Goal: Information Seeking & Learning: Learn about a topic

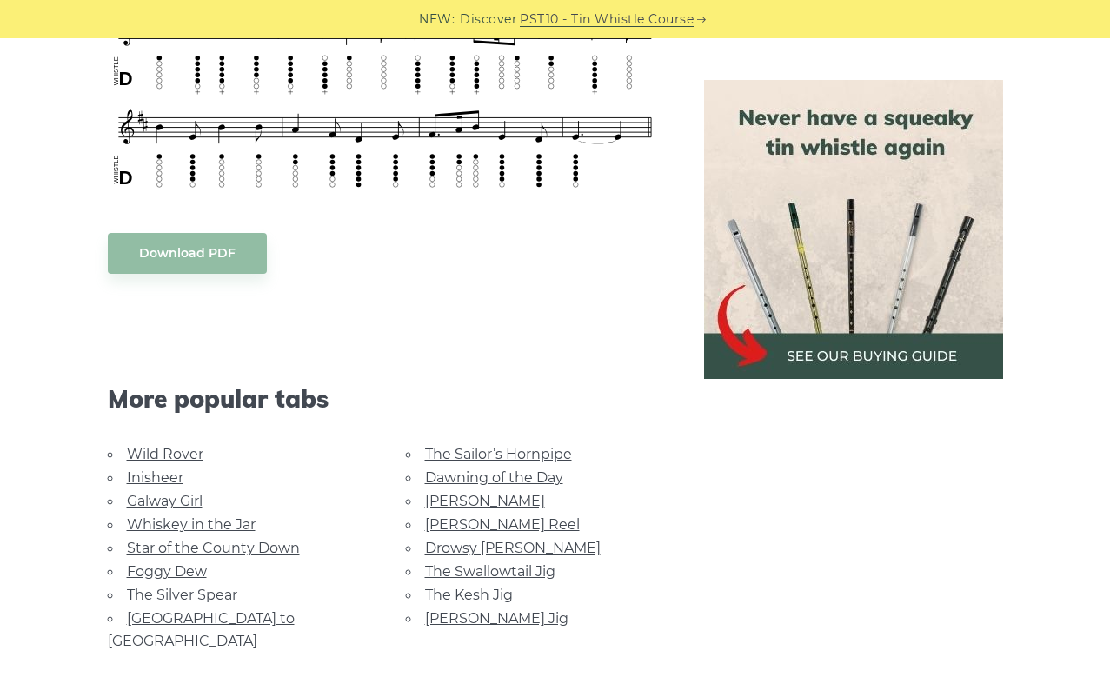
scroll to position [828, 0]
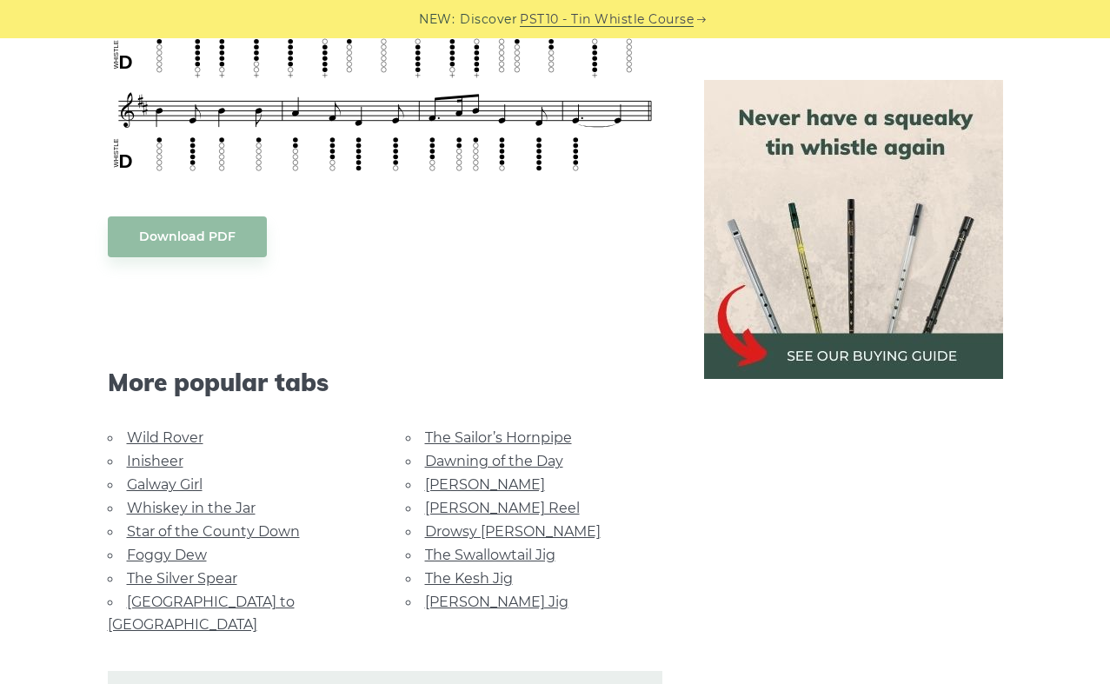
click at [472, 457] on link "Dawning of the Day" at bounding box center [494, 461] width 138 height 17
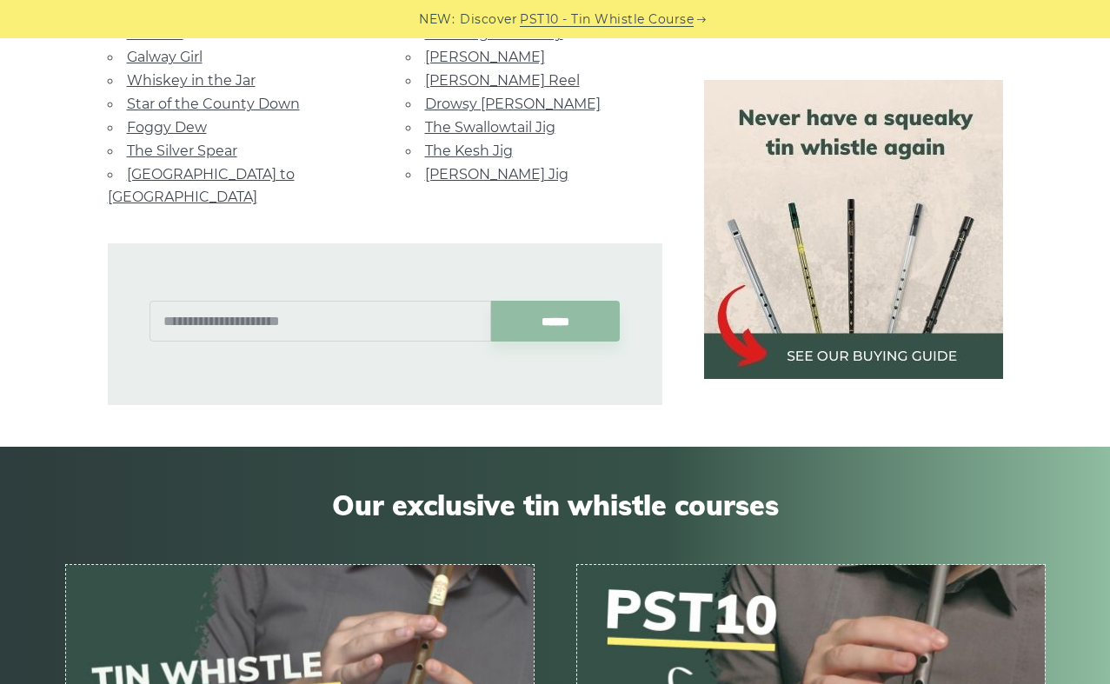
scroll to position [974, 0]
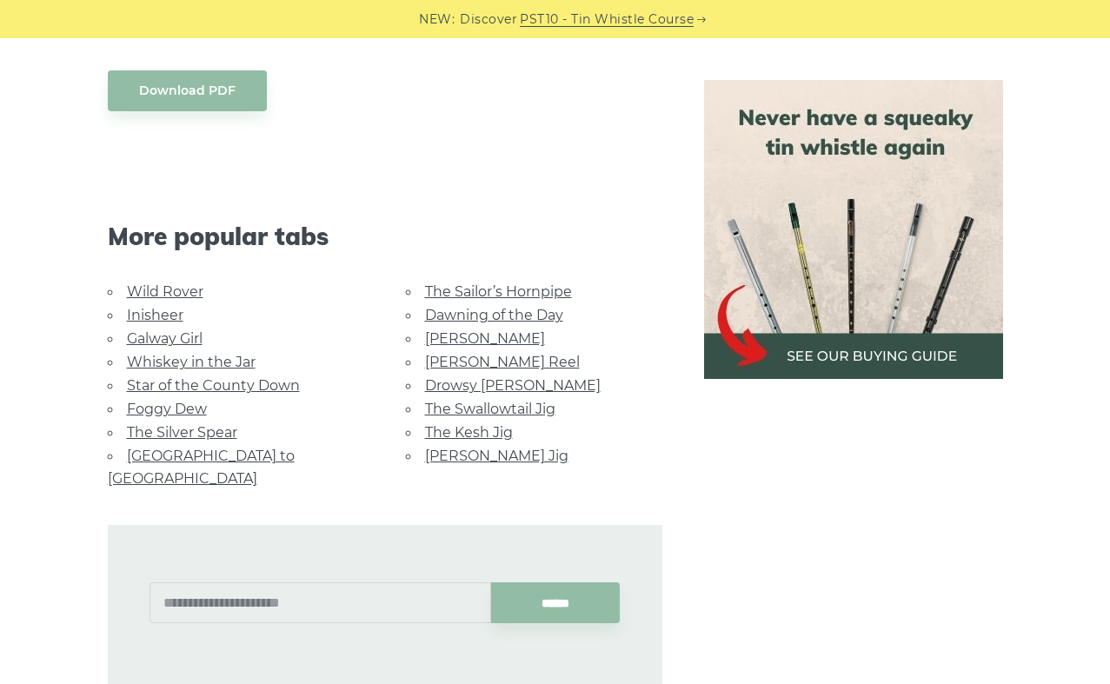
click at [189, 369] on link "Whiskey in the Jar" at bounding box center [191, 362] width 129 height 17
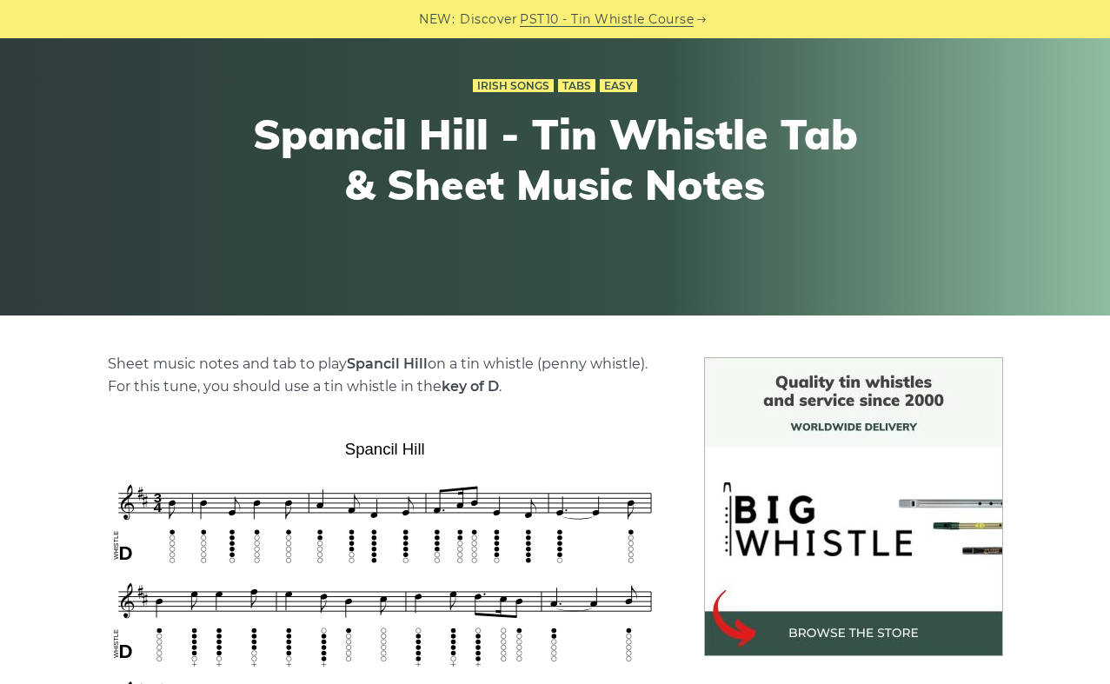
scroll to position [68, 0]
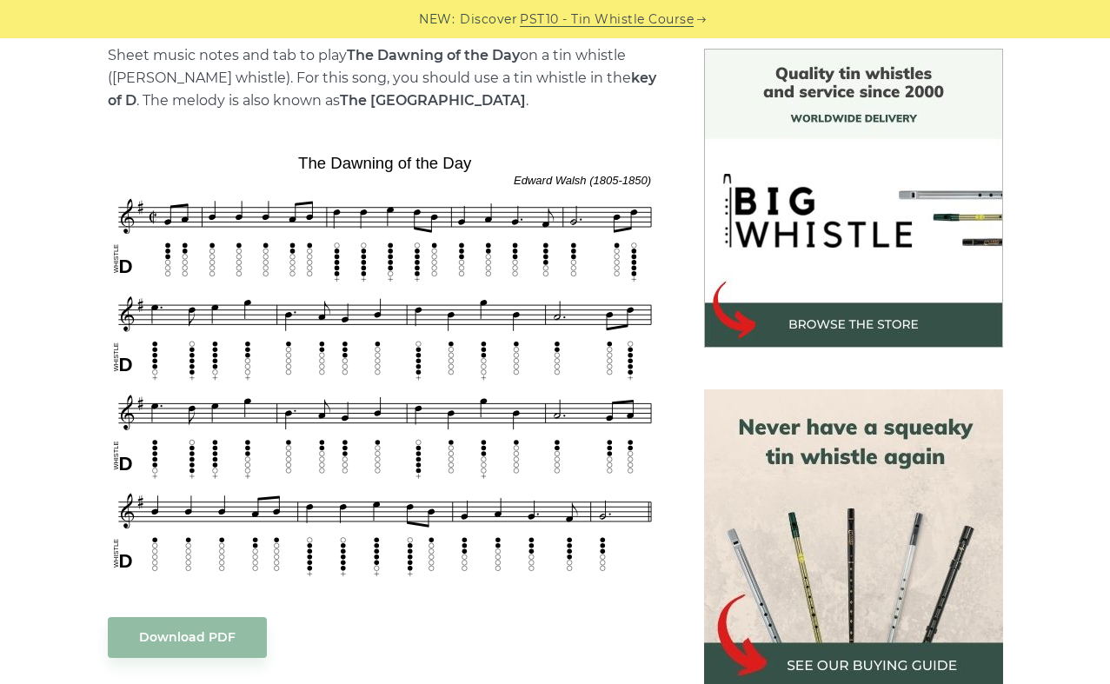
scroll to position [393, 0]
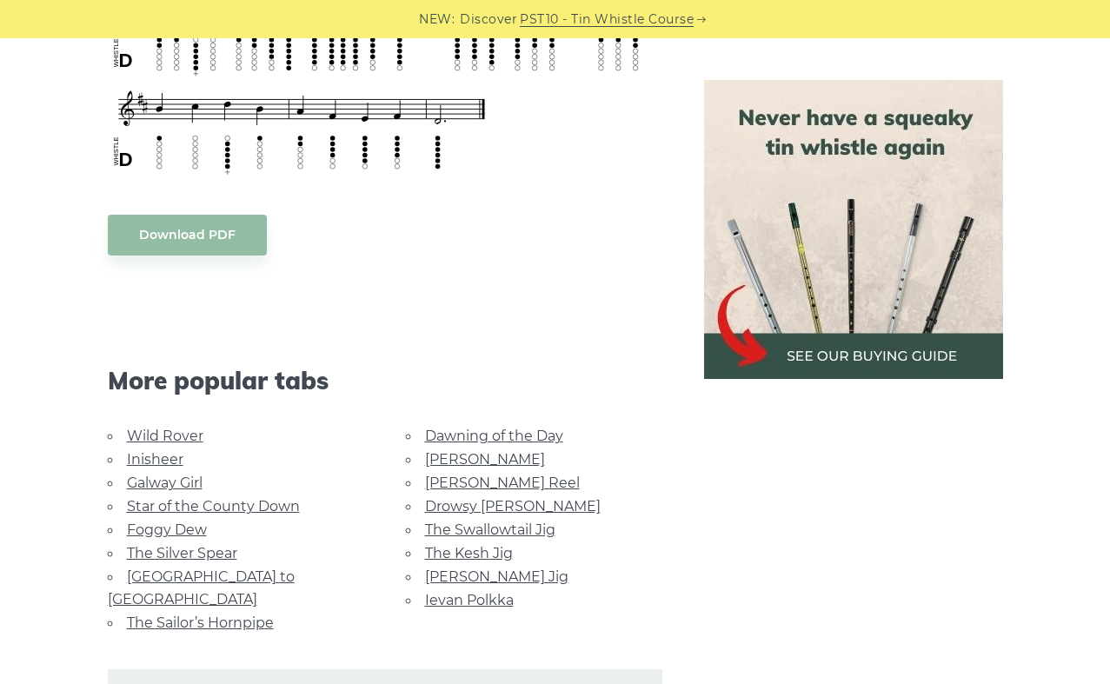
scroll to position [1174, 0]
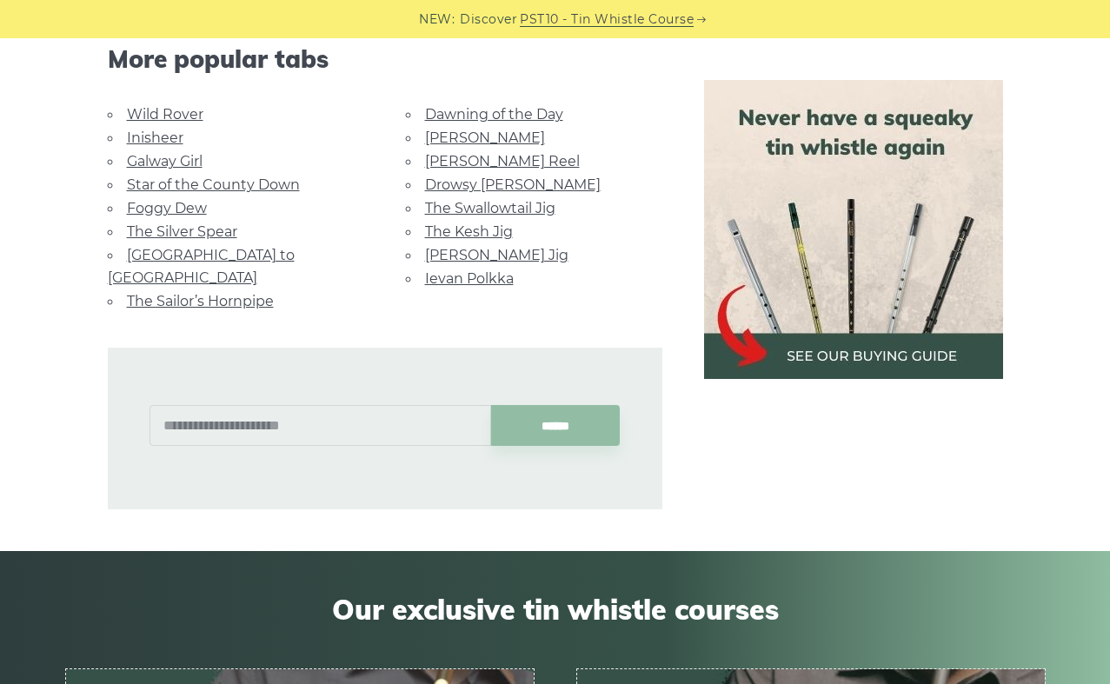
click at [223, 176] on link "Star of the County Down" at bounding box center [213, 184] width 173 height 17
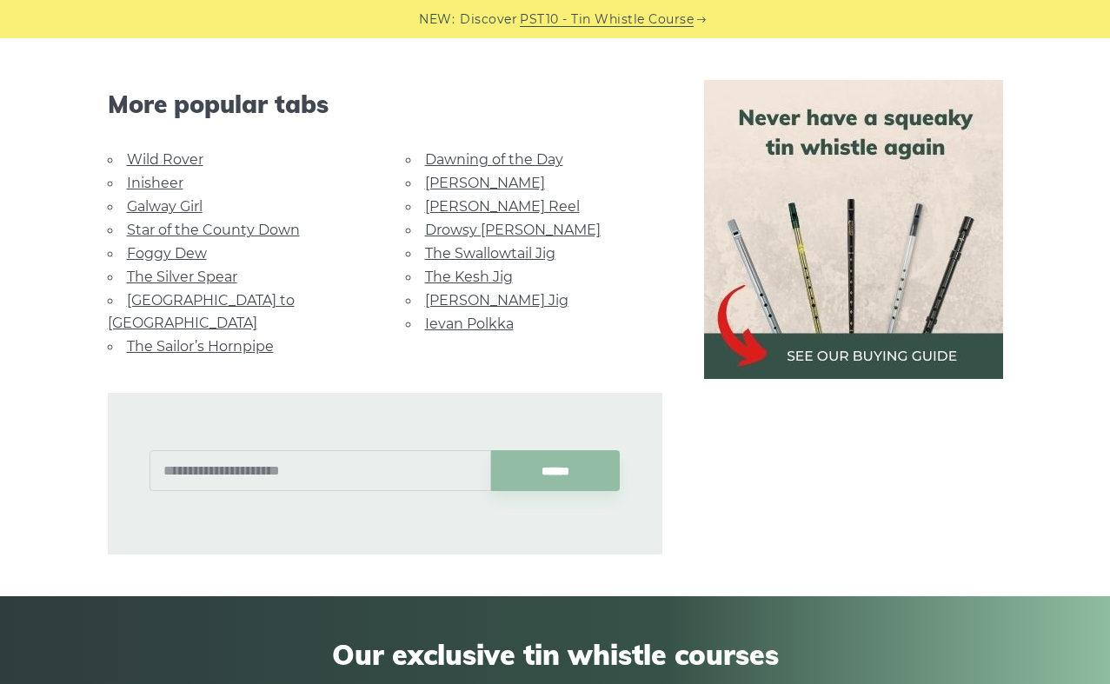
click at [468, 198] on link "[PERSON_NAME] Reel" at bounding box center [502, 206] width 155 height 17
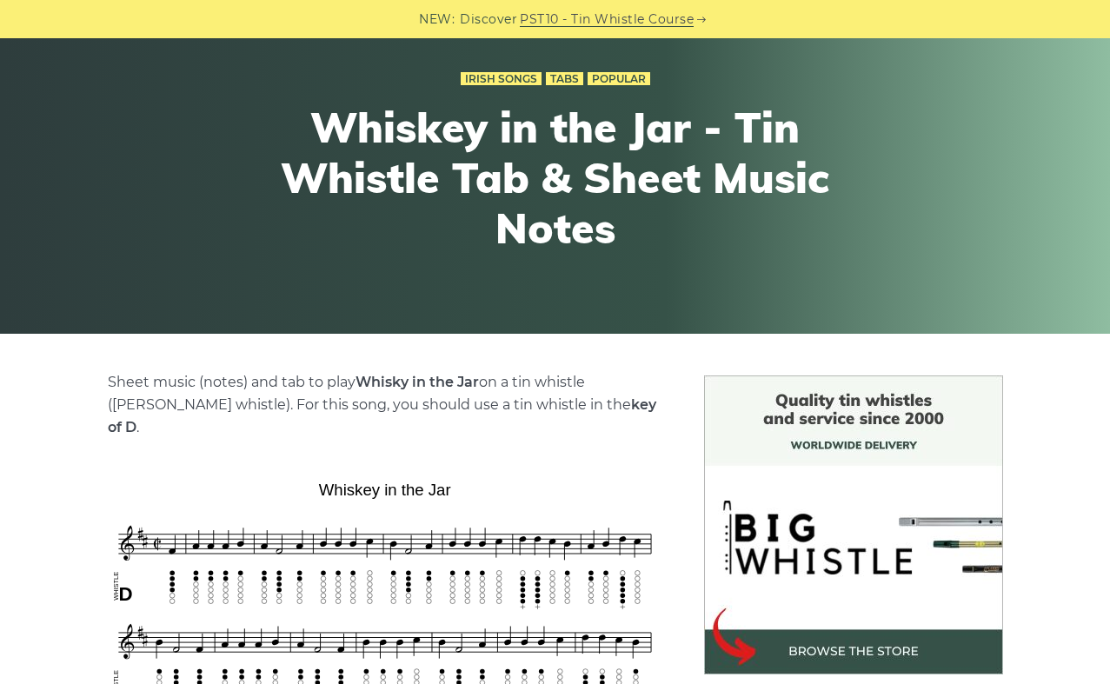
scroll to position [0, 0]
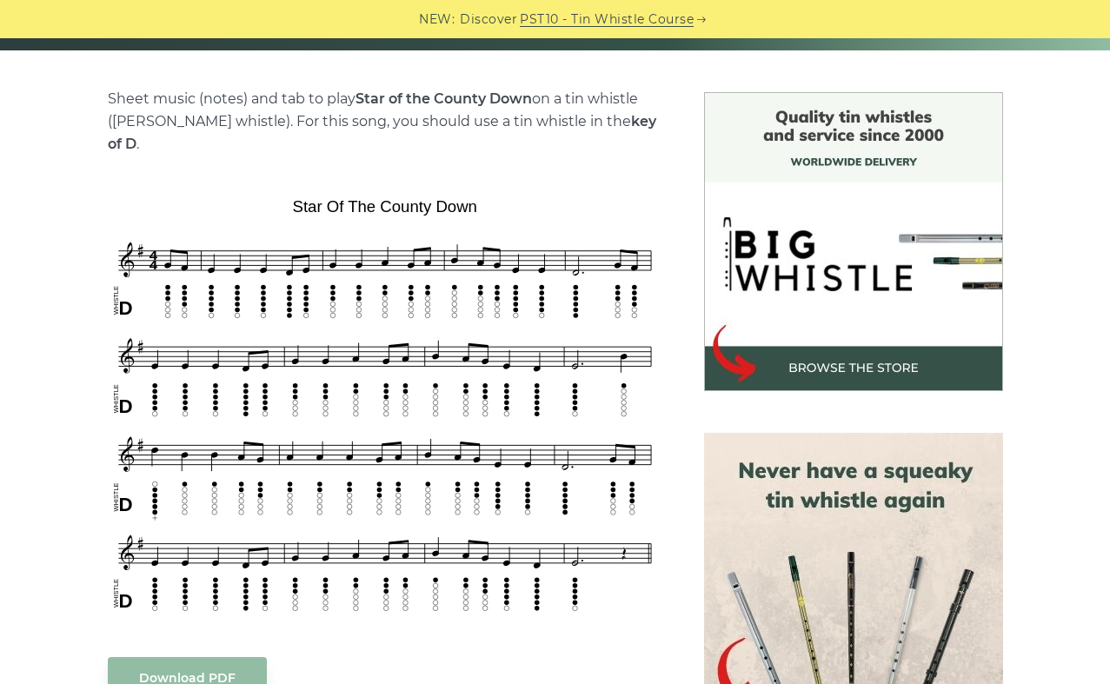
scroll to position [411, 0]
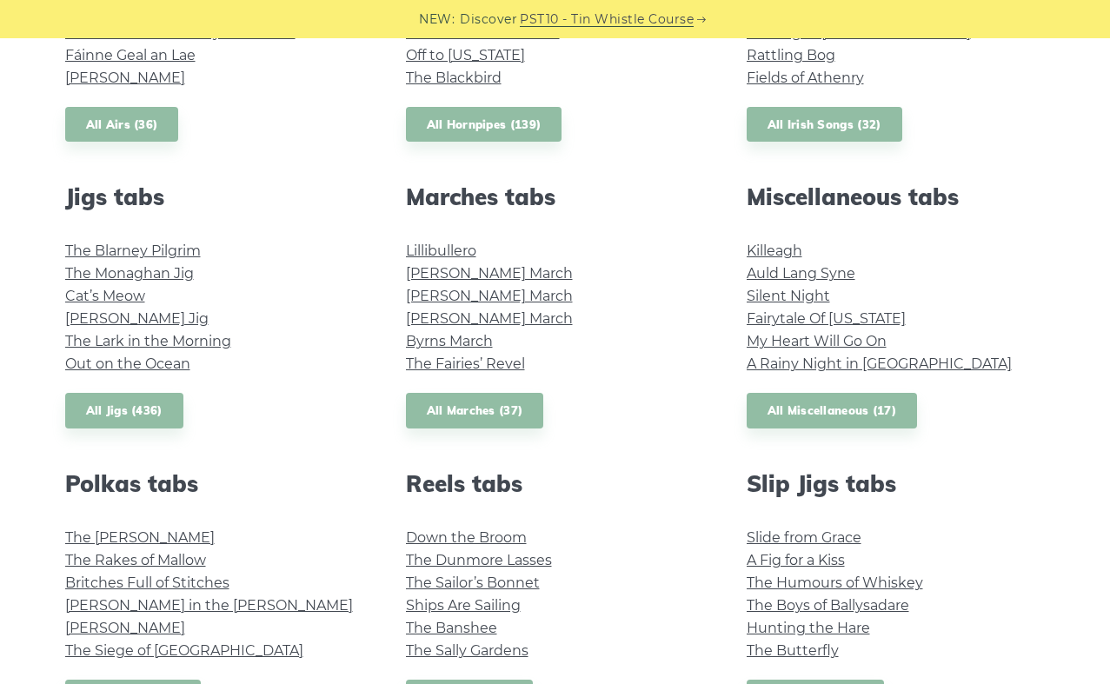
scroll to position [924, 0]
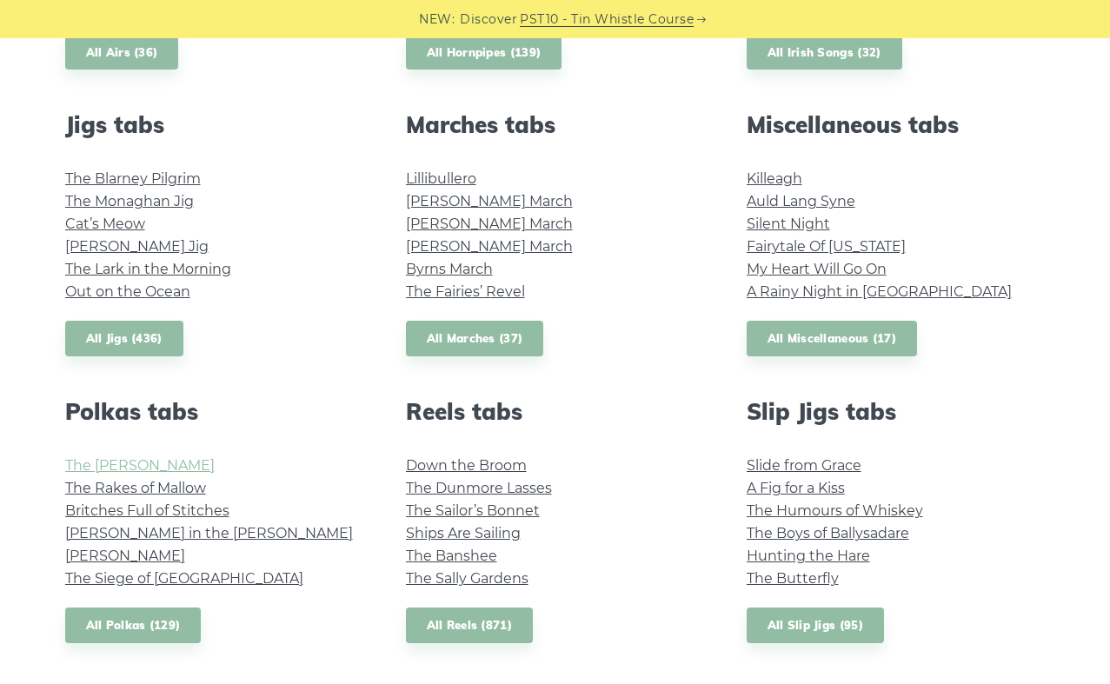
click at [138, 463] on link "The [PERSON_NAME]" at bounding box center [139, 465] width 149 height 17
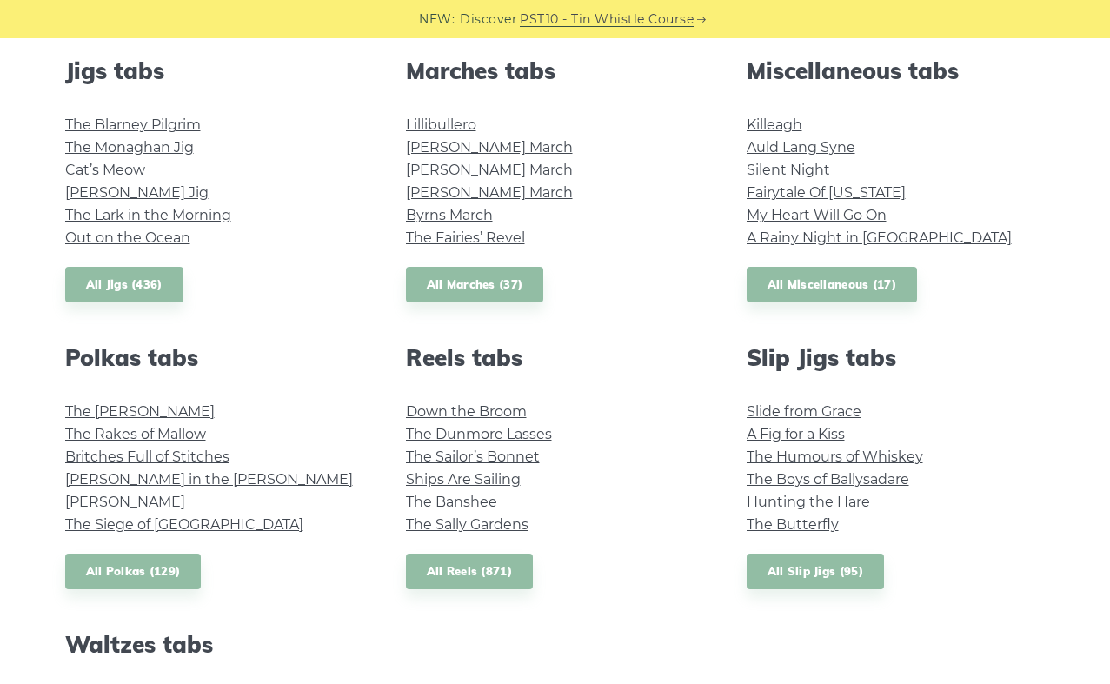
scroll to position [1015, 0]
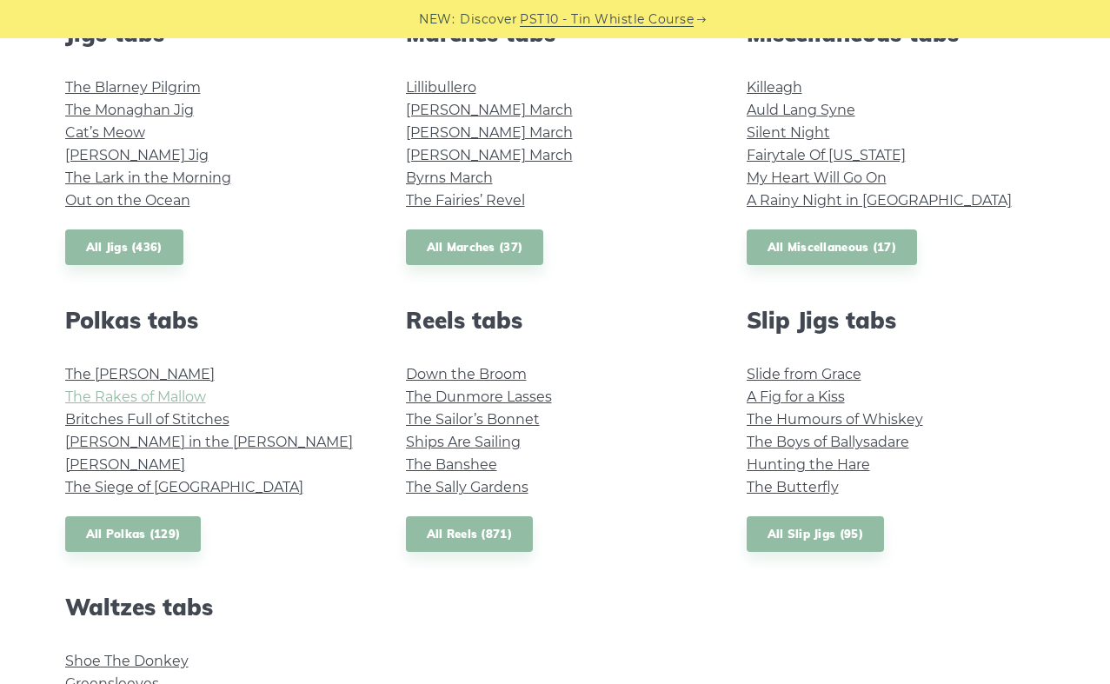
click at [196, 395] on link "The Rakes of Mallow" at bounding box center [135, 397] width 141 height 17
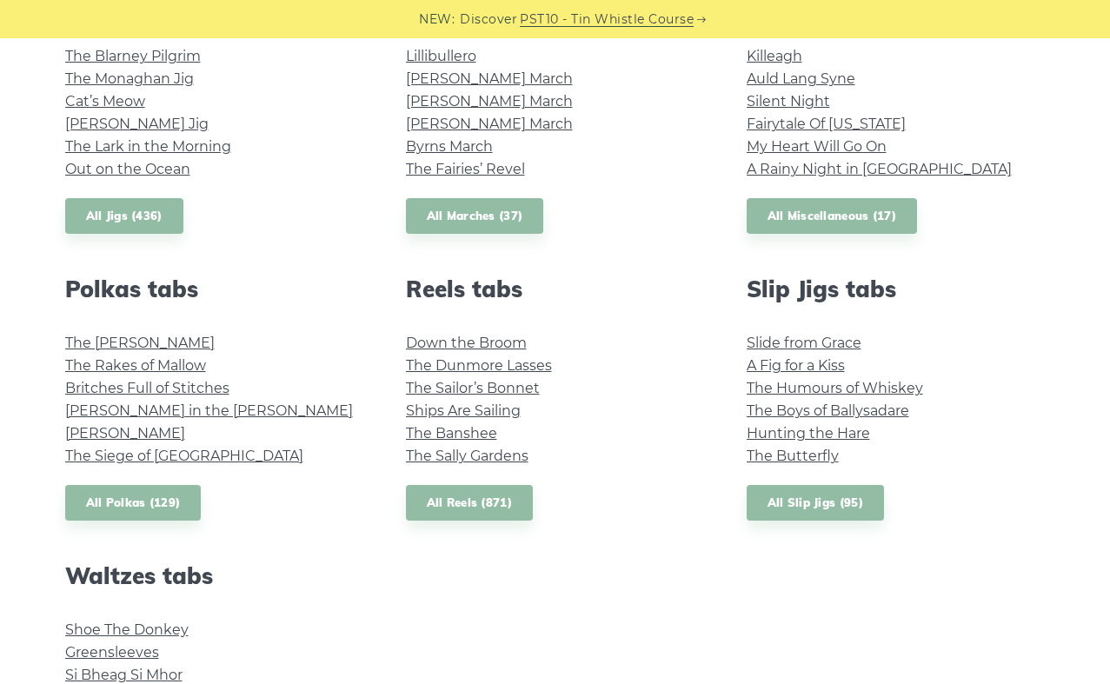
scroll to position [1047, 0]
click at [131, 496] on link "All Polkas (129)" at bounding box center [133, 502] width 136 height 36
click at [457, 508] on link "All Reels (871)" at bounding box center [470, 502] width 128 height 36
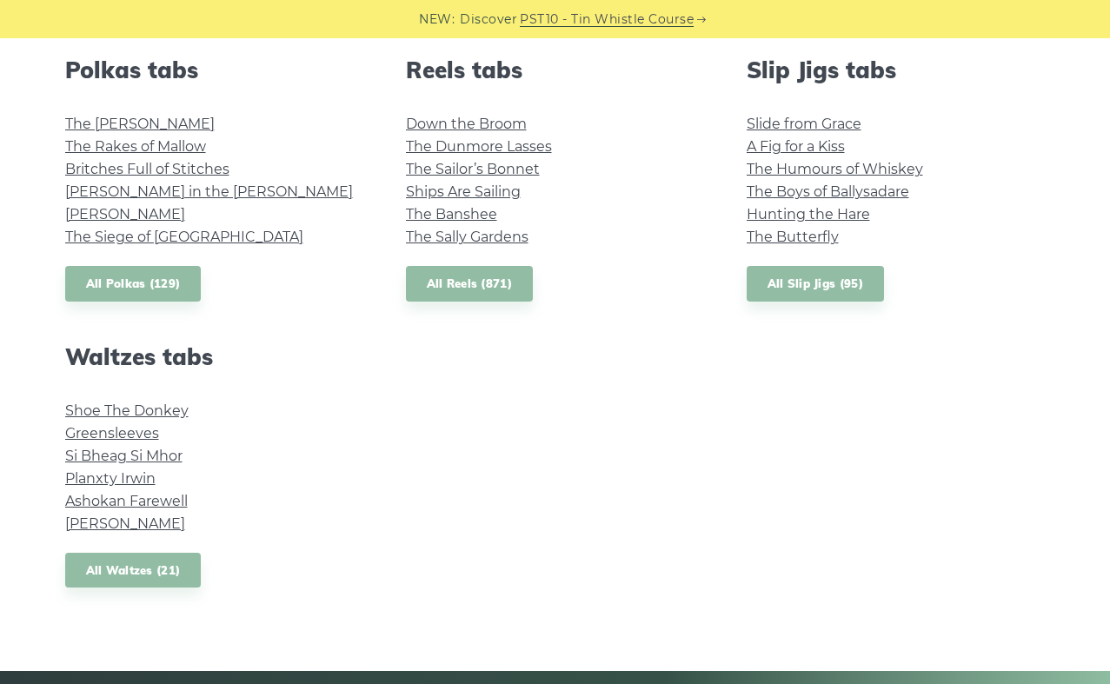
scroll to position [1267, 0]
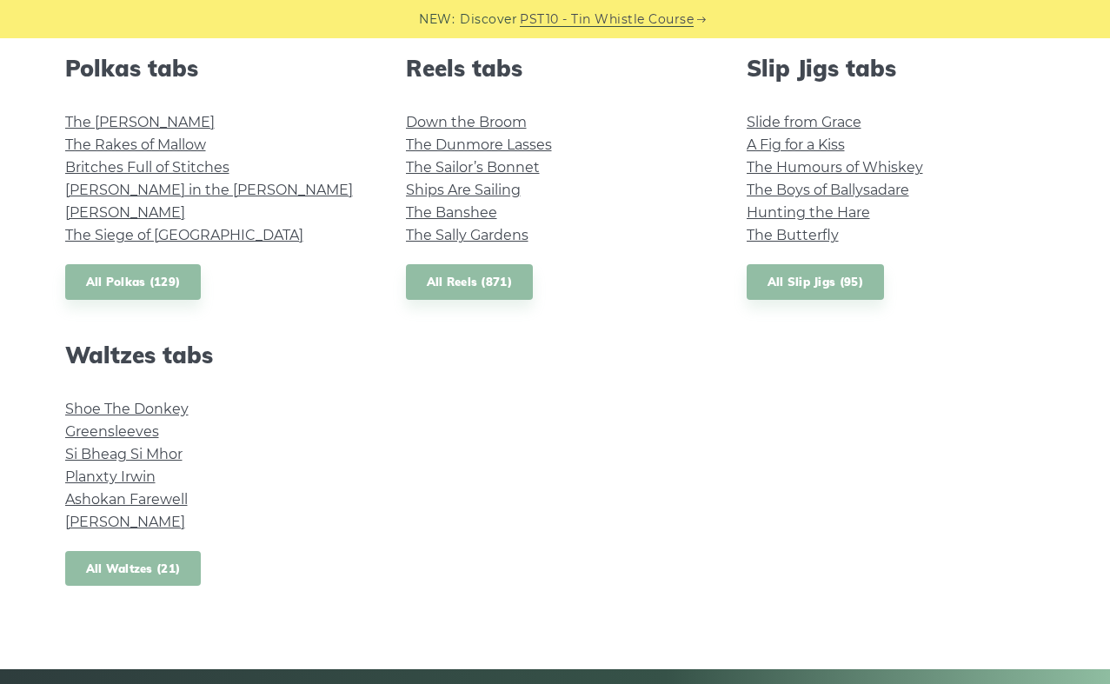
click at [188, 564] on link "All Waltzes (21)" at bounding box center [133, 569] width 136 height 36
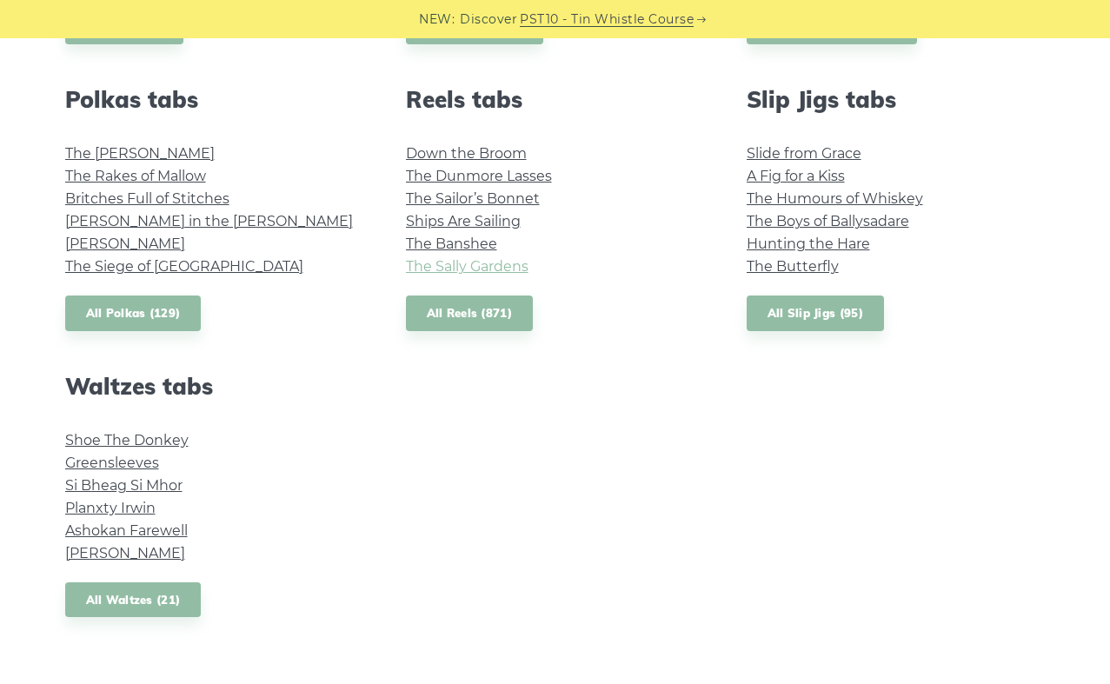
click at [465, 269] on link "The Sally Gardens" at bounding box center [467, 266] width 123 height 17
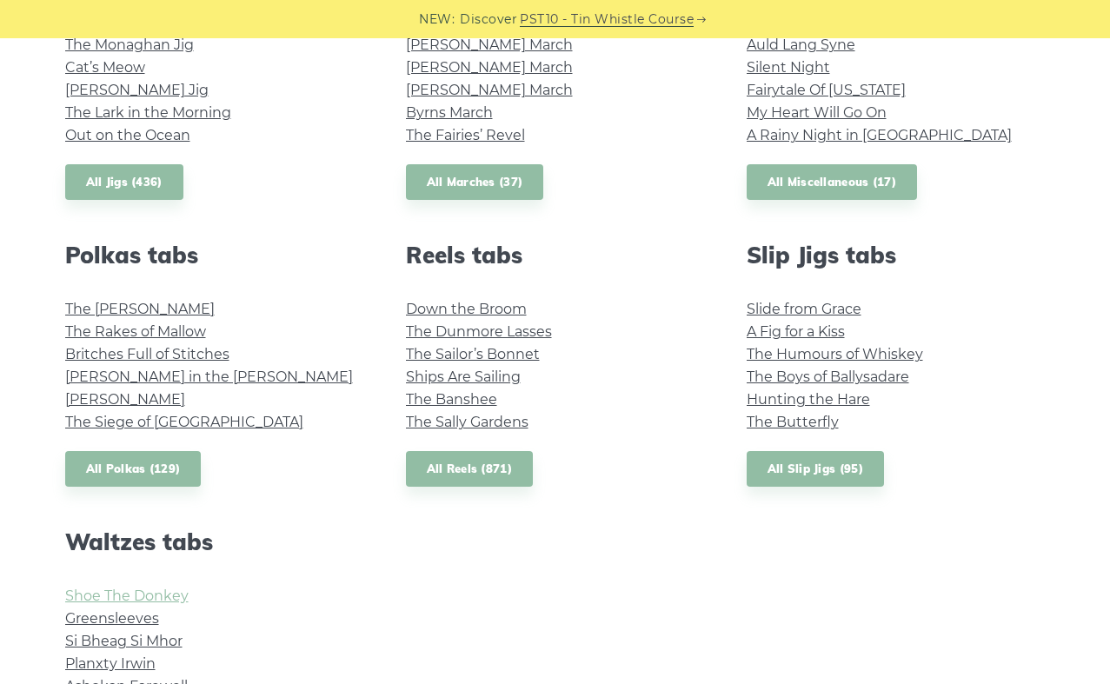
scroll to position [1106, 0]
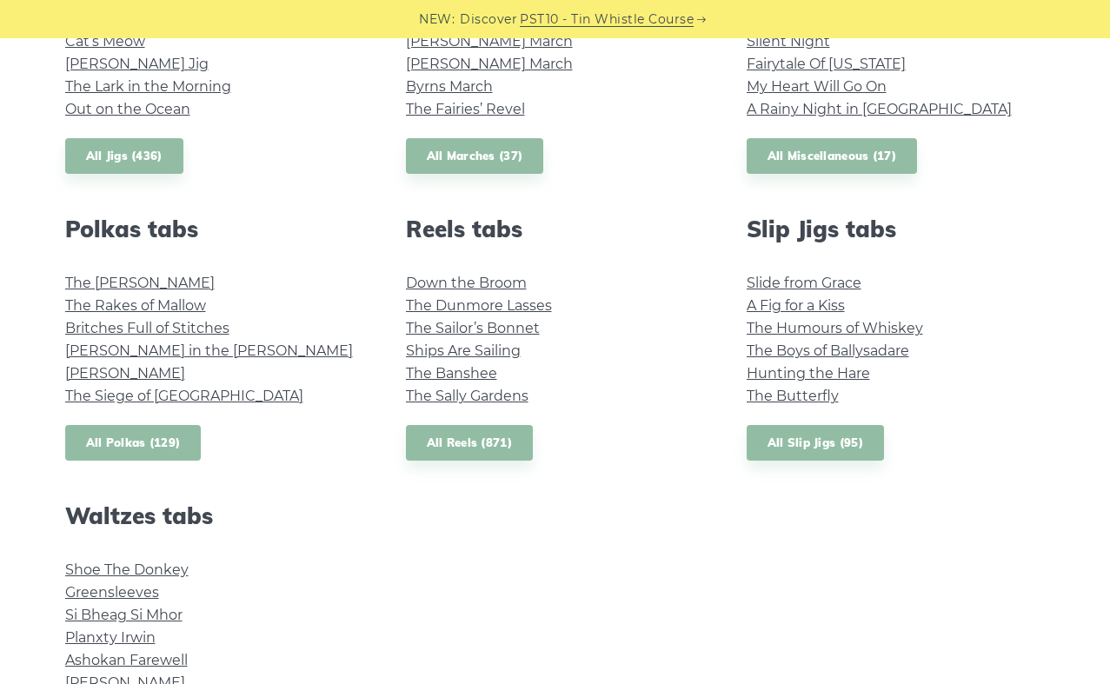
click at [133, 440] on link "All Polkas (129)" at bounding box center [133, 443] width 136 height 36
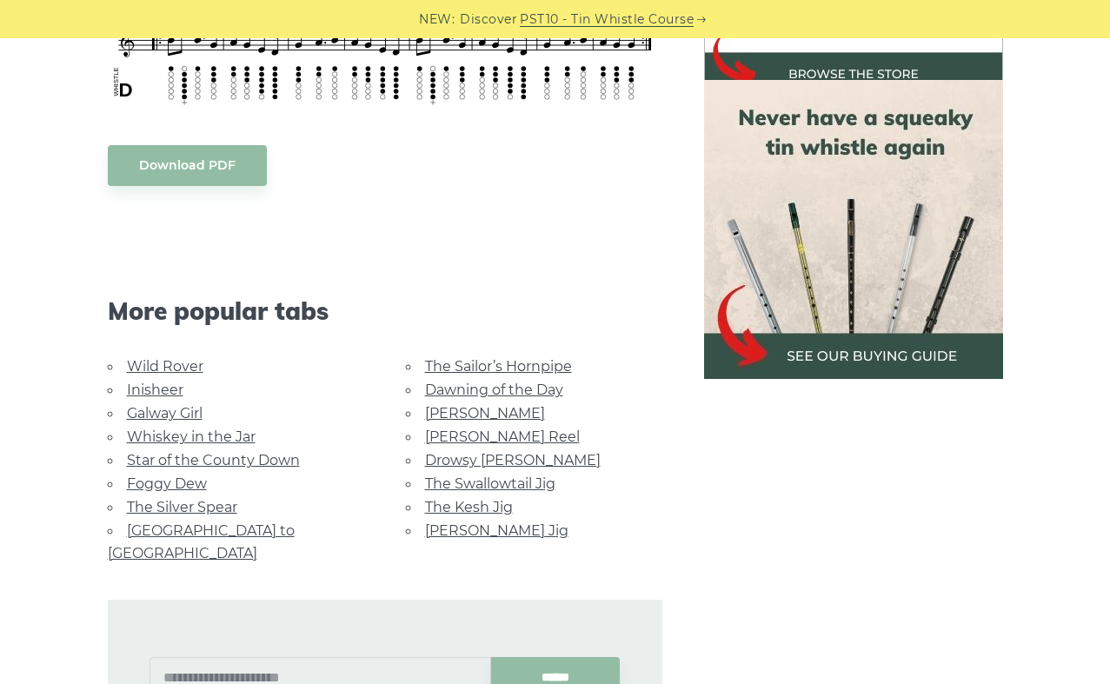
scroll to position [884, 0]
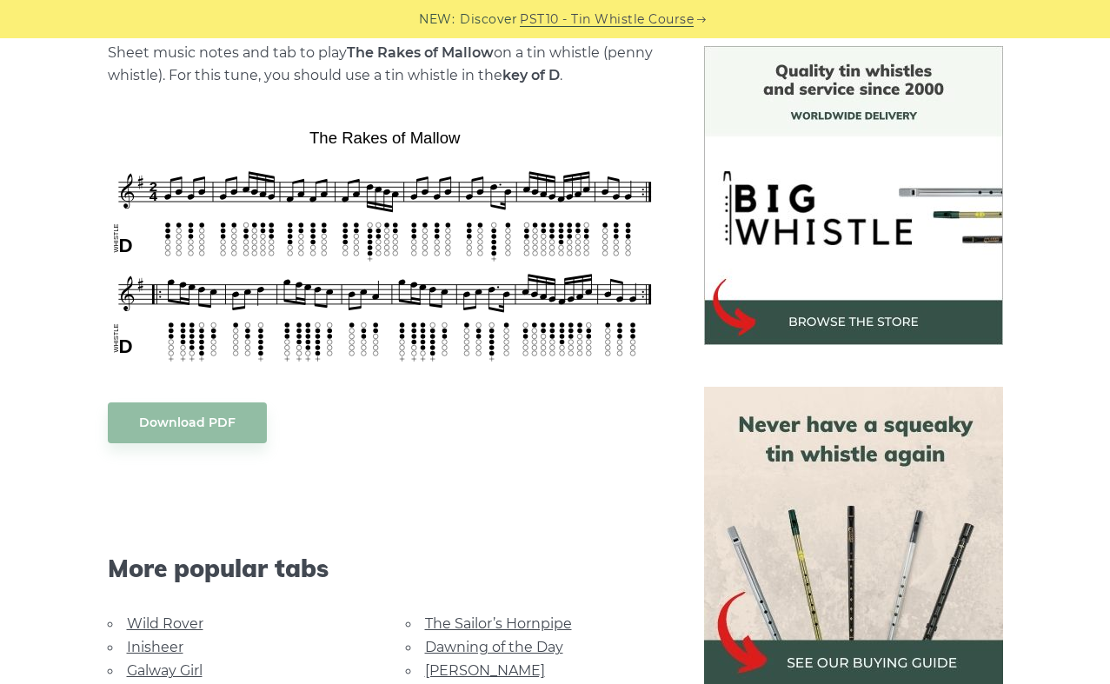
scroll to position [470, 0]
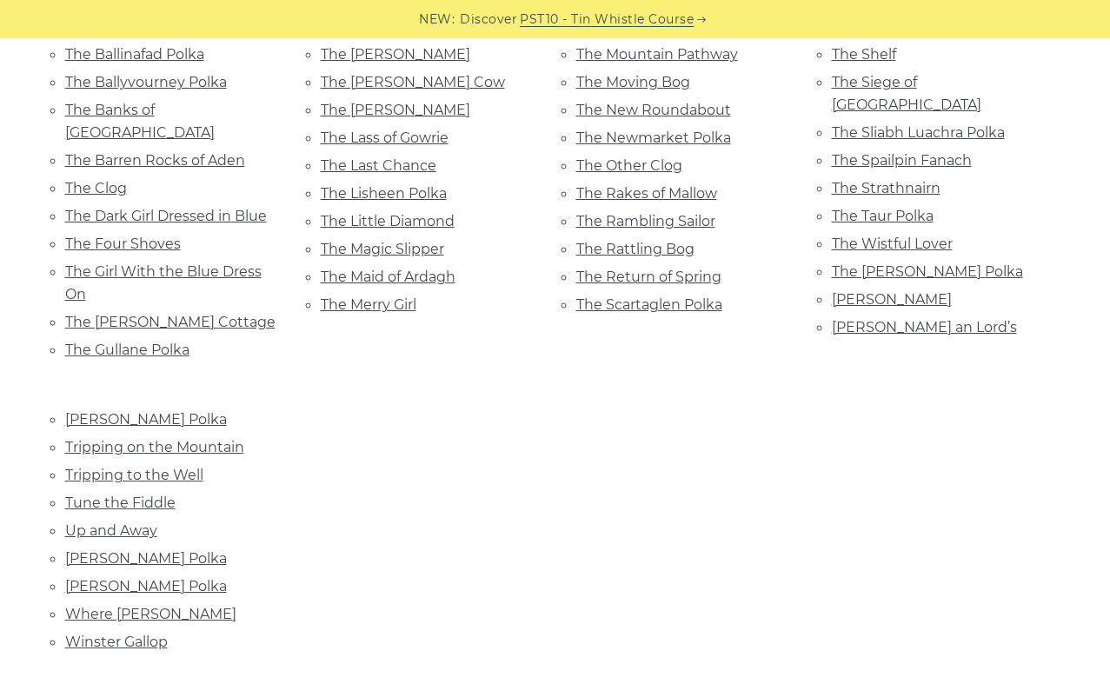
scroll to position [1072, 0]
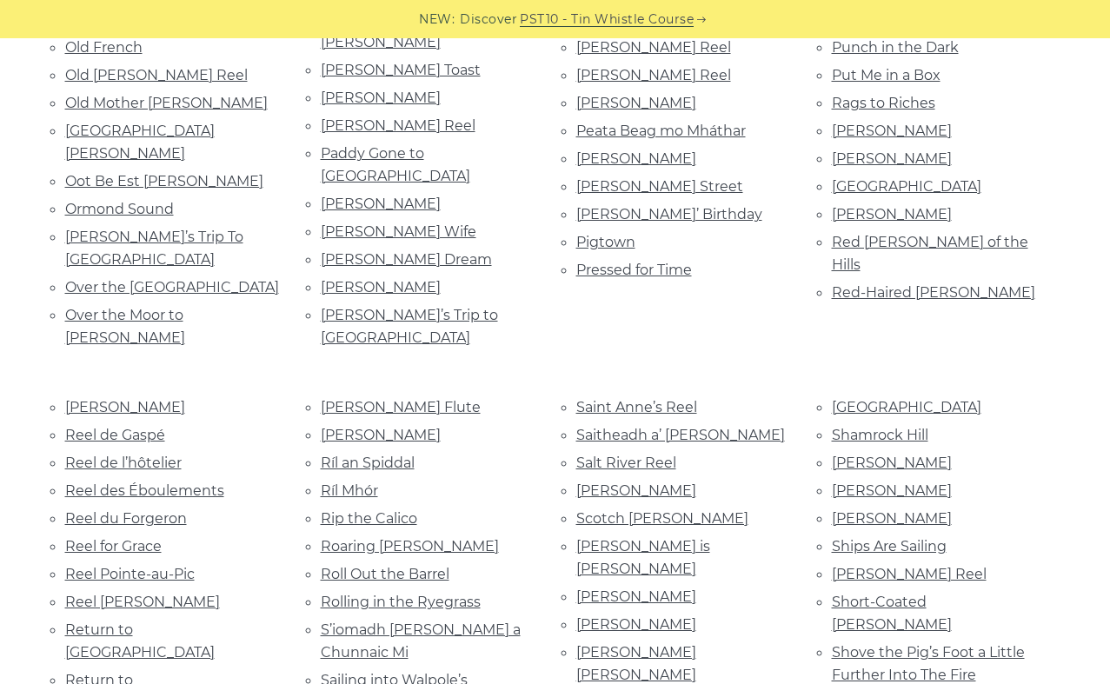
scroll to position [3432, 0]
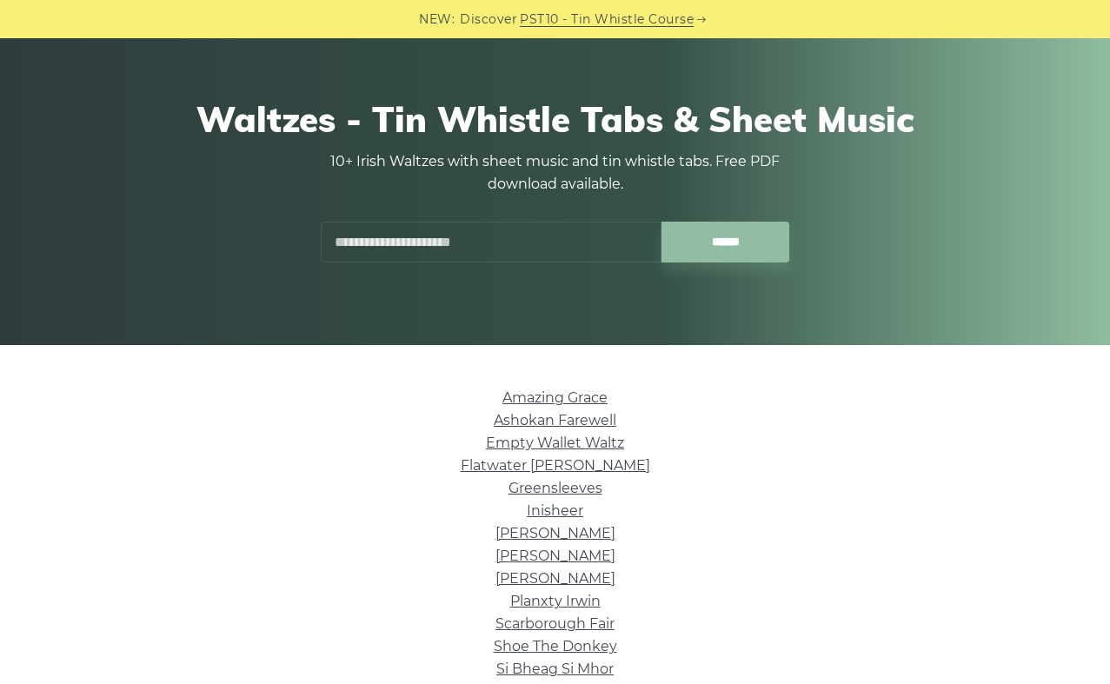
scroll to position [115, 0]
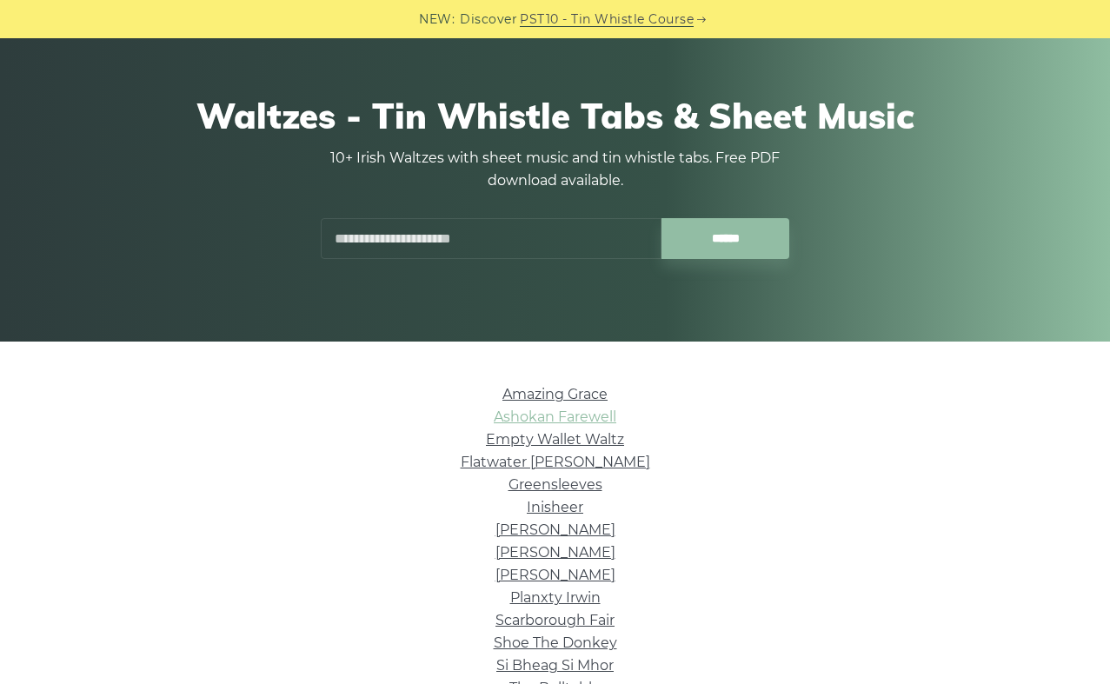
click at [568, 418] on link "Ashokan Farewell" at bounding box center [555, 417] width 123 height 17
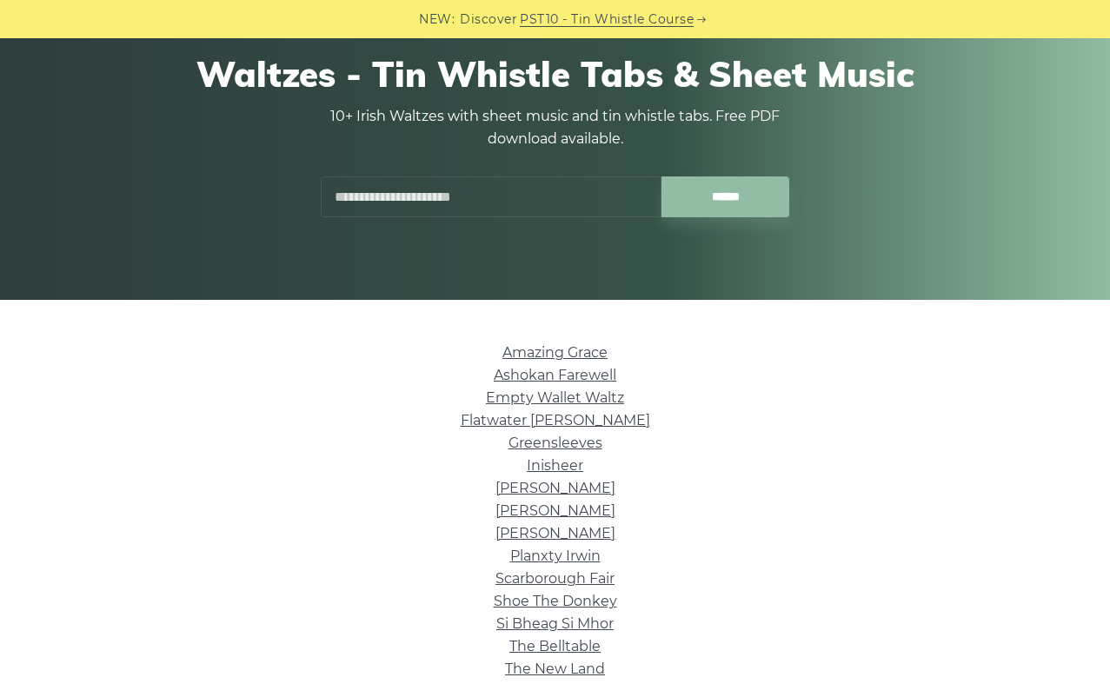
scroll to position [179, 0]
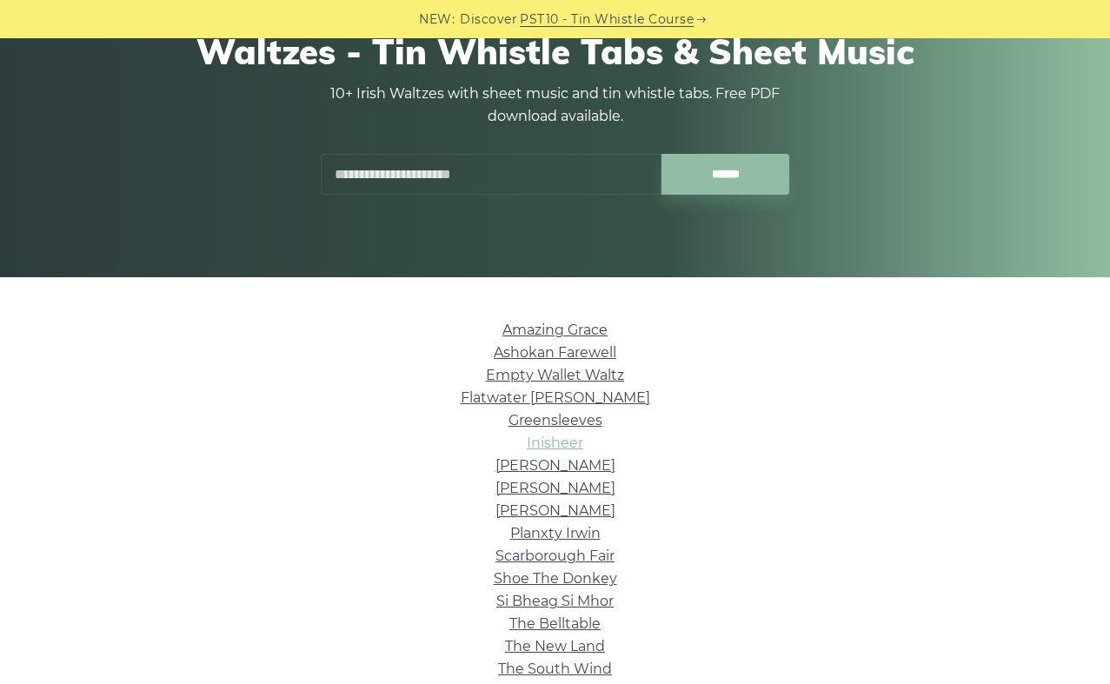
click at [568, 448] on link "Inisheer" at bounding box center [555, 443] width 56 height 17
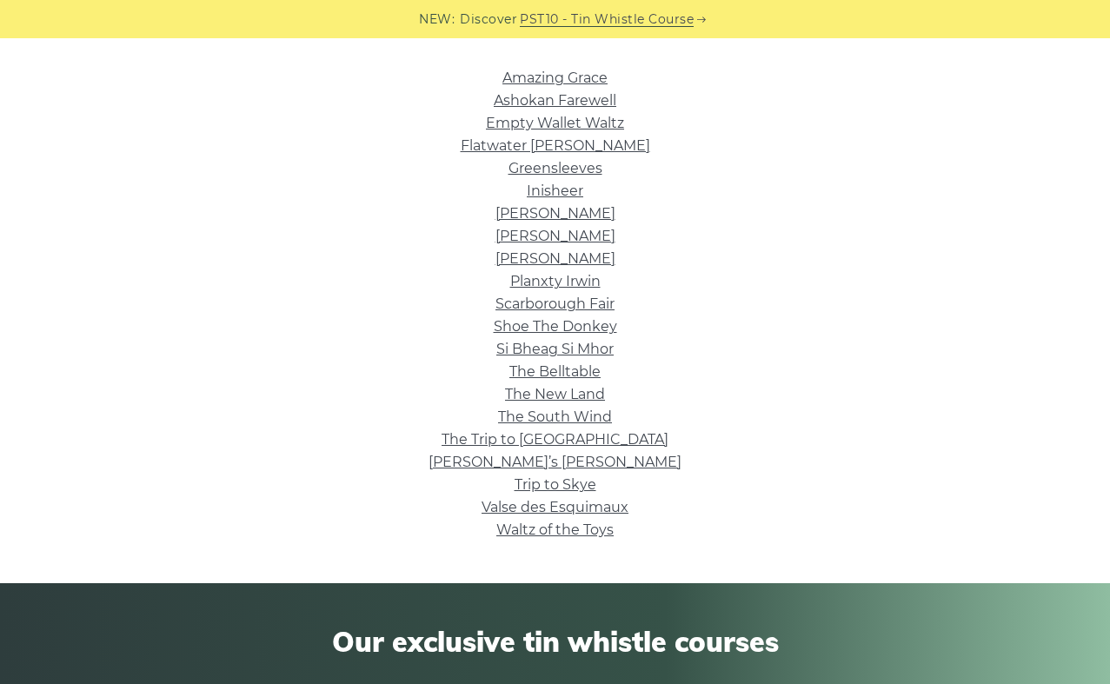
scroll to position [446, 0]
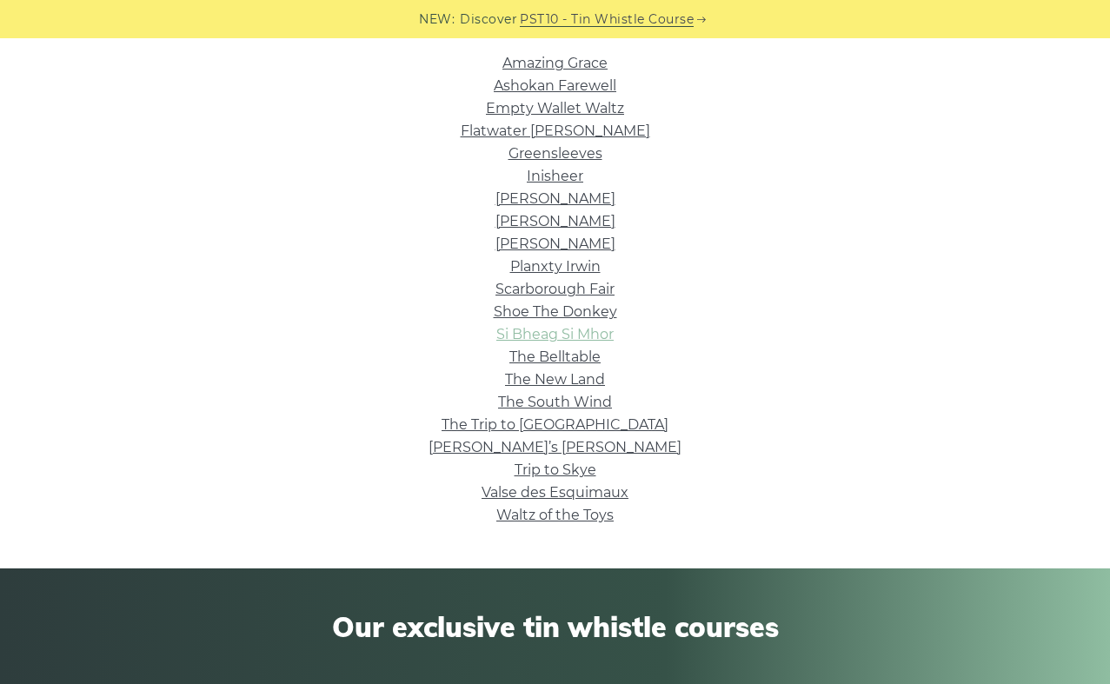
click at [598, 327] on link "Si­ Bheag Si­ Mhor" at bounding box center [554, 334] width 117 height 17
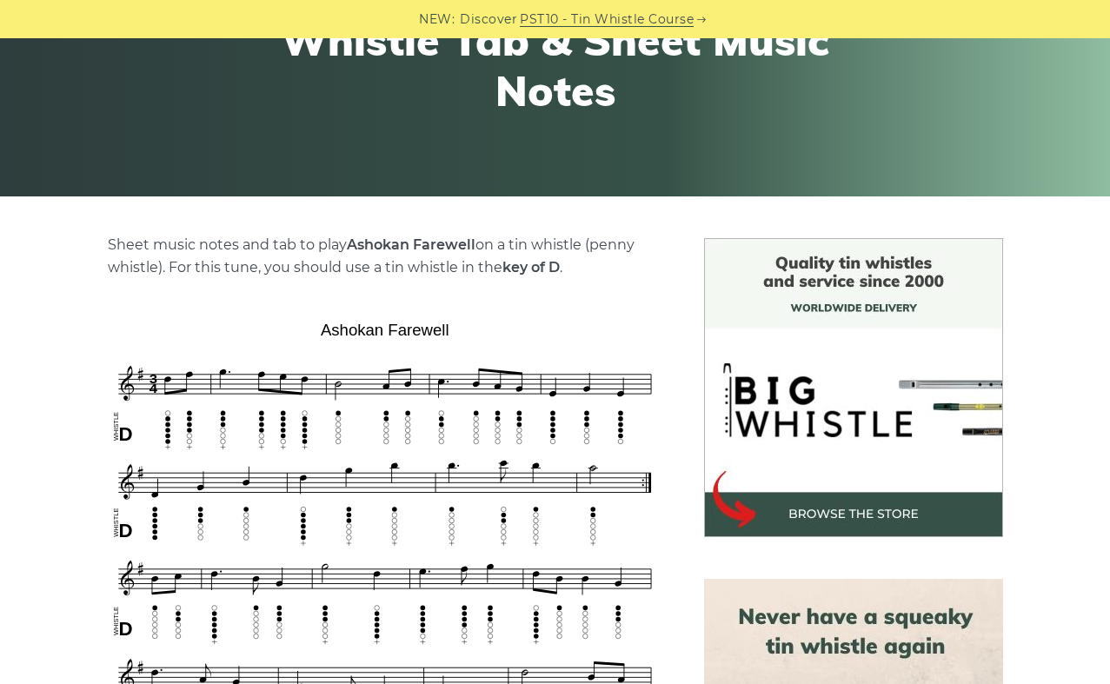
scroll to position [362, 0]
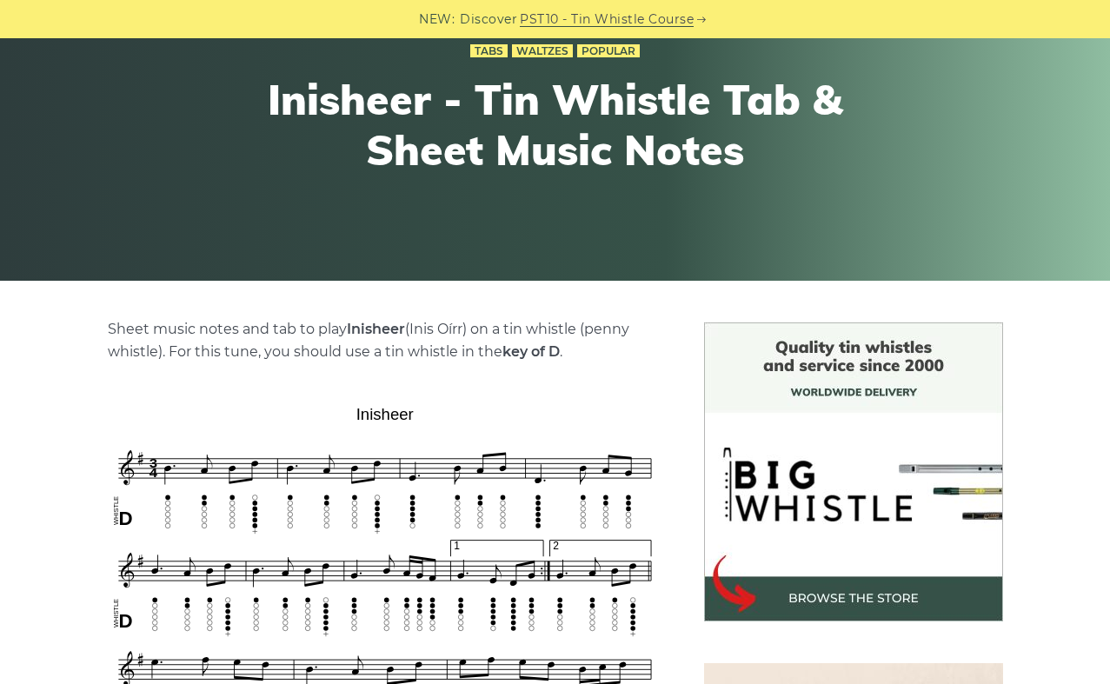
scroll to position [189, 0]
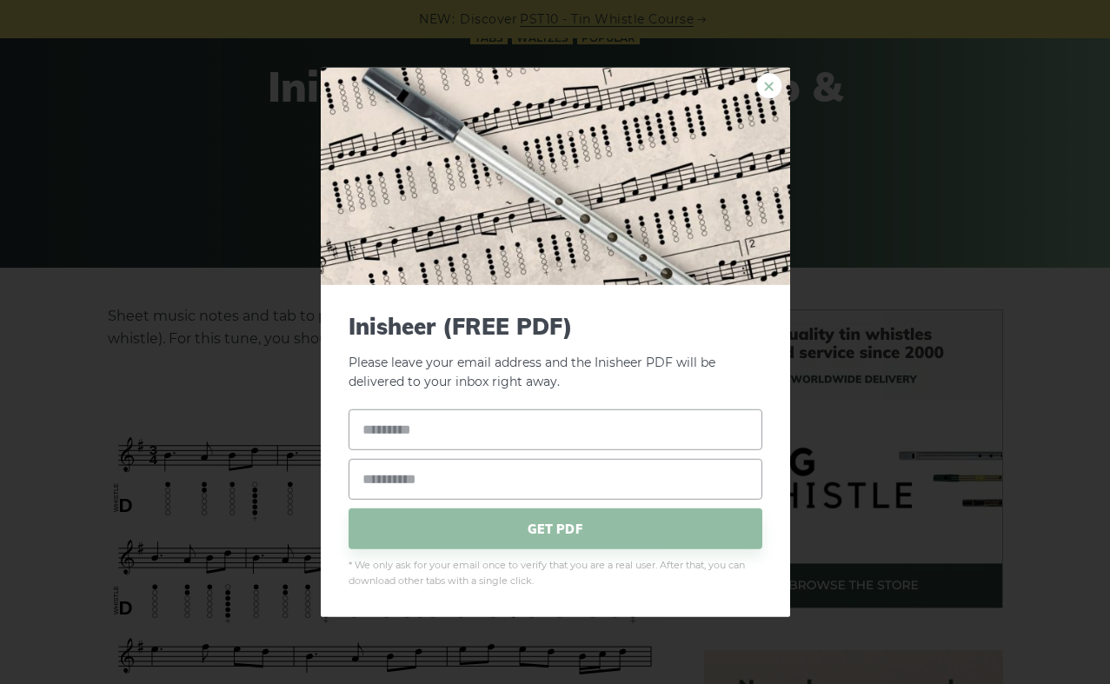
click at [774, 79] on link "×" at bounding box center [769, 85] width 26 height 26
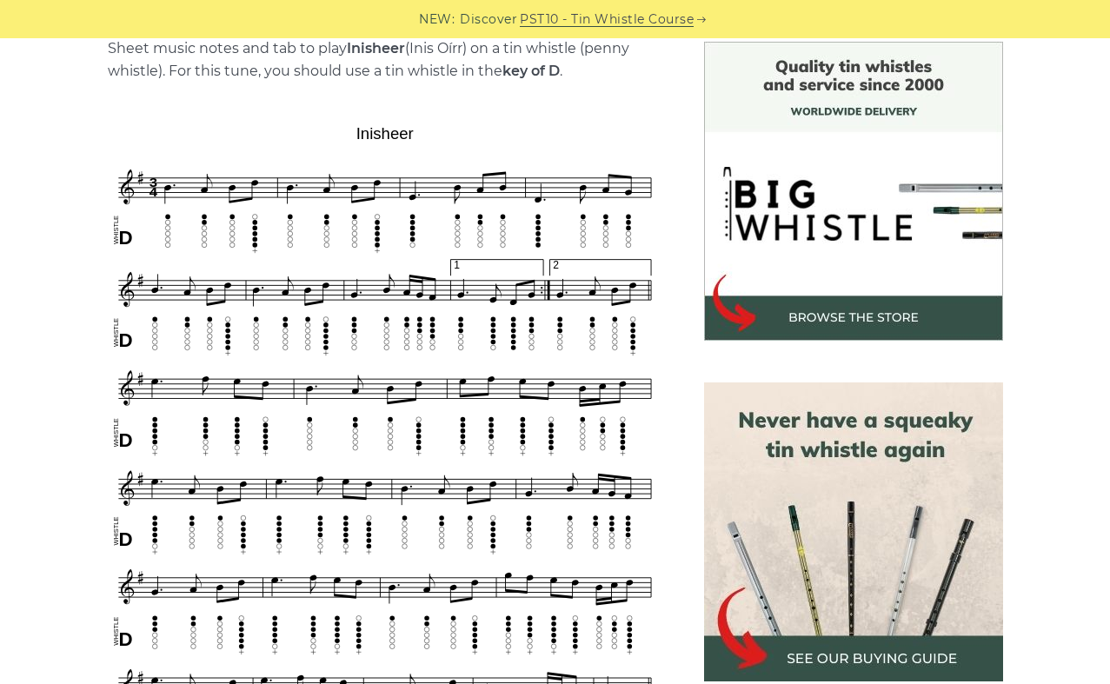
scroll to position [458, 0]
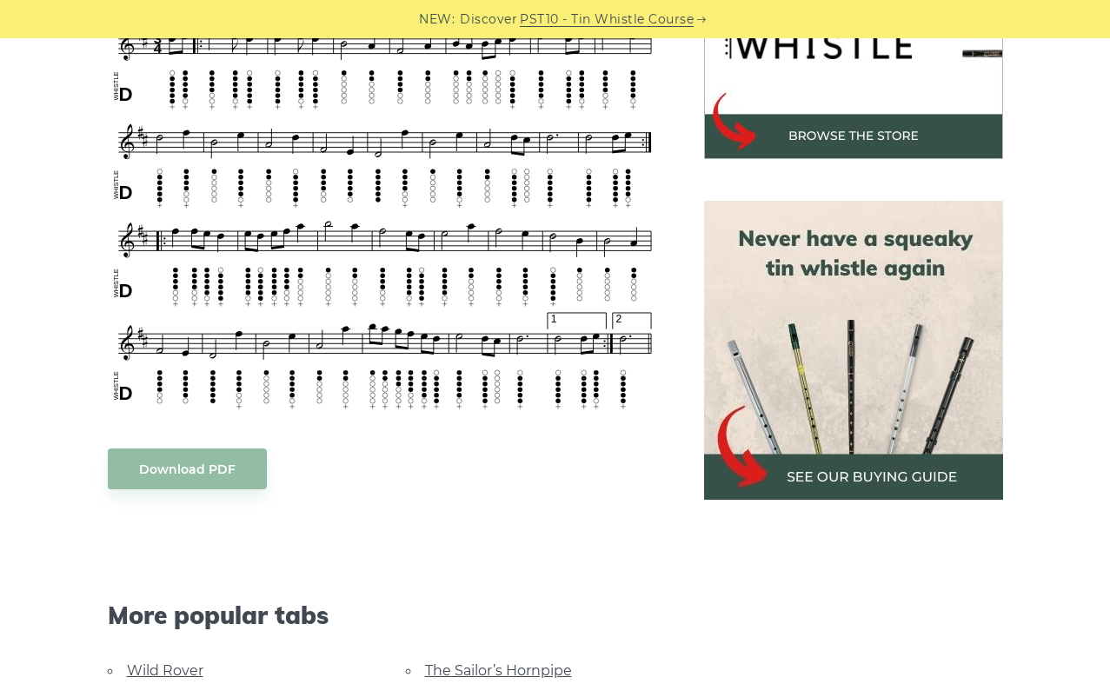
scroll to position [612, 0]
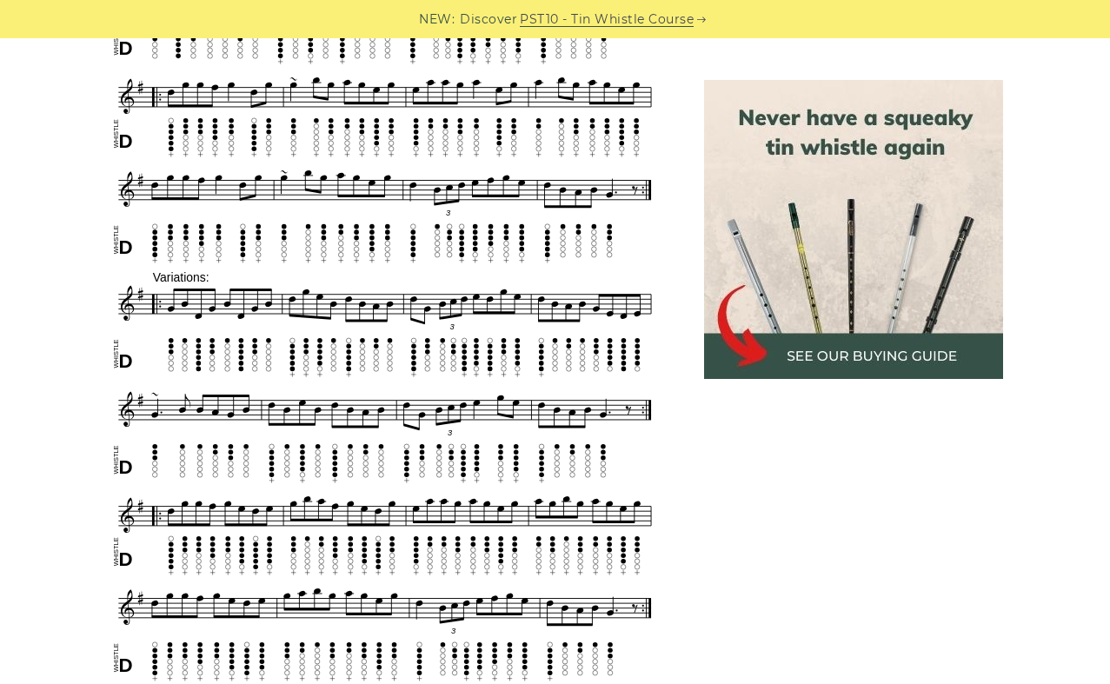
scroll to position [986, 0]
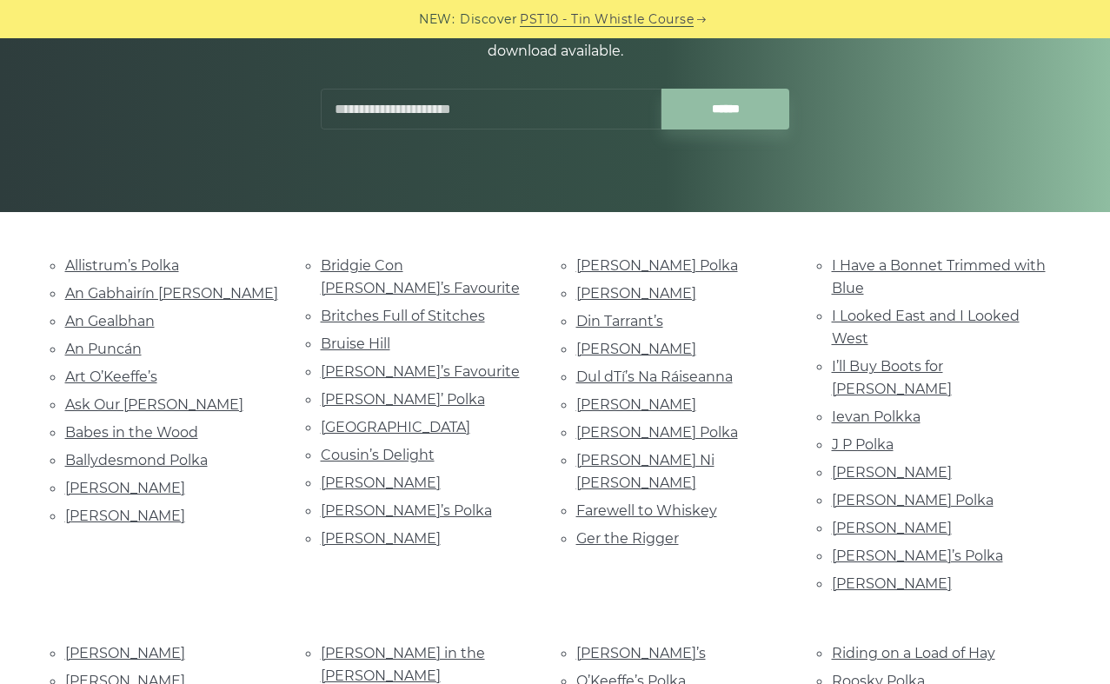
scroll to position [245, 0]
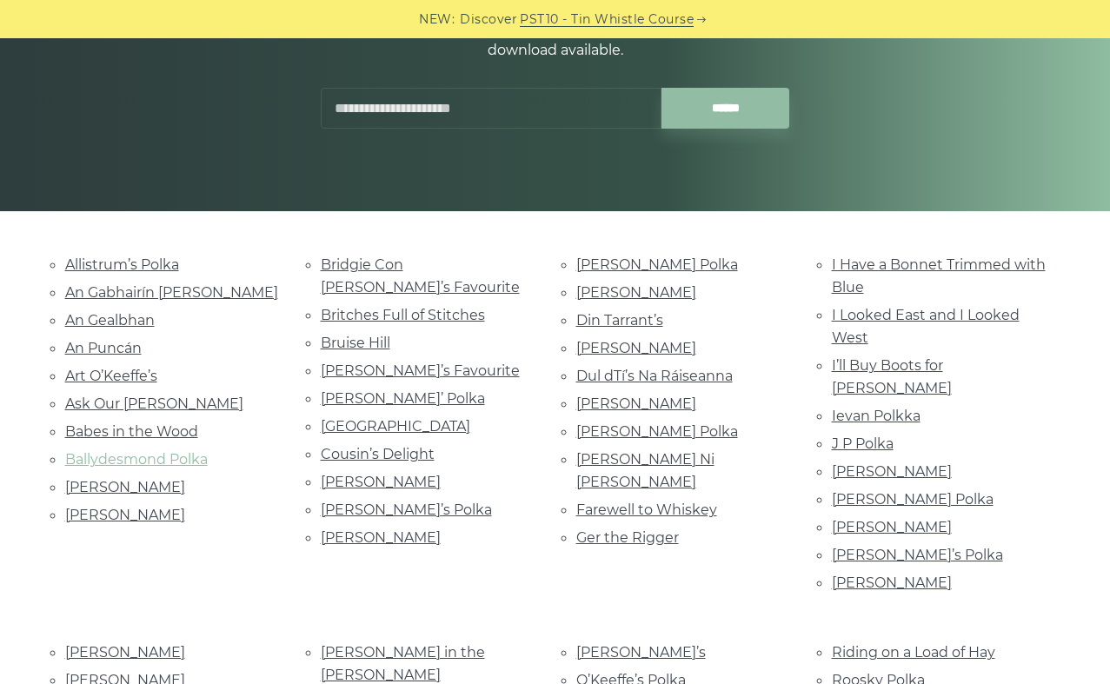
click at [136, 454] on link "Ballydesmond Polka" at bounding box center [136, 459] width 143 height 17
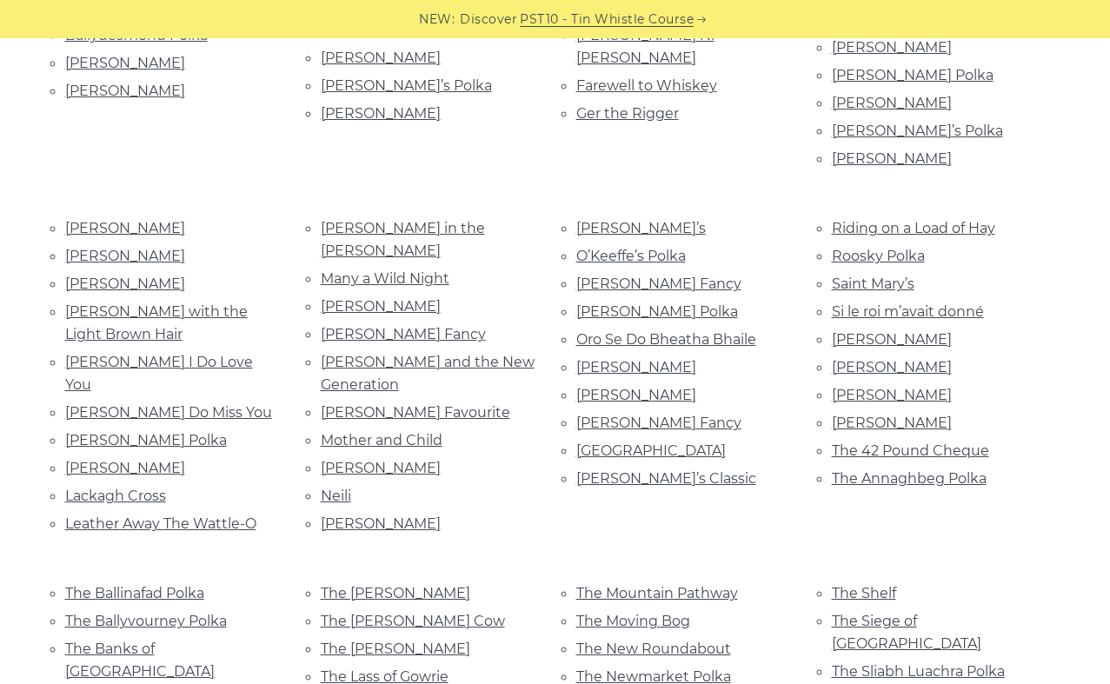
scroll to position [700, 0]
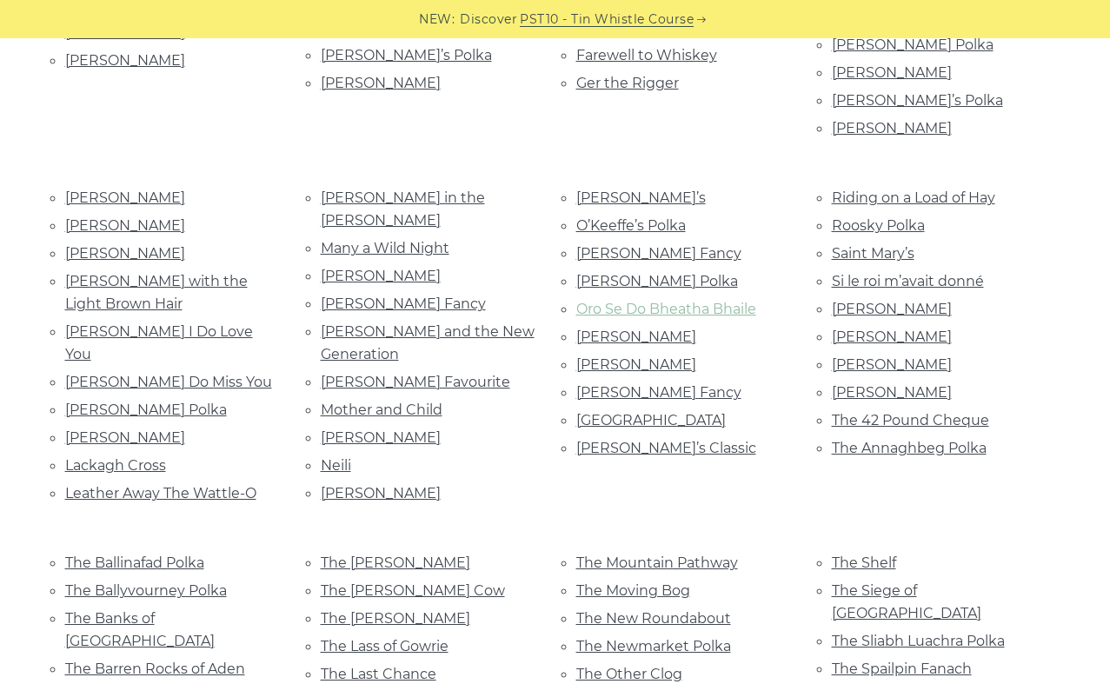
click at [672, 301] on link "Oro Se Do Bheatha Bhaile" at bounding box center [666, 309] width 180 height 17
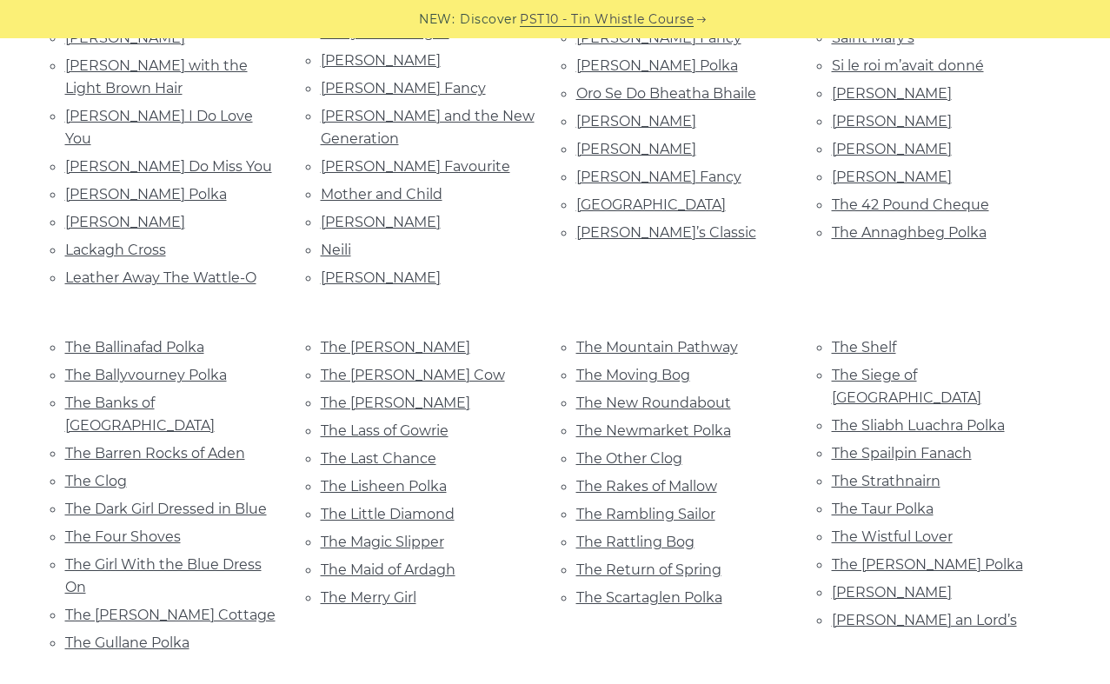
scroll to position [919, 0]
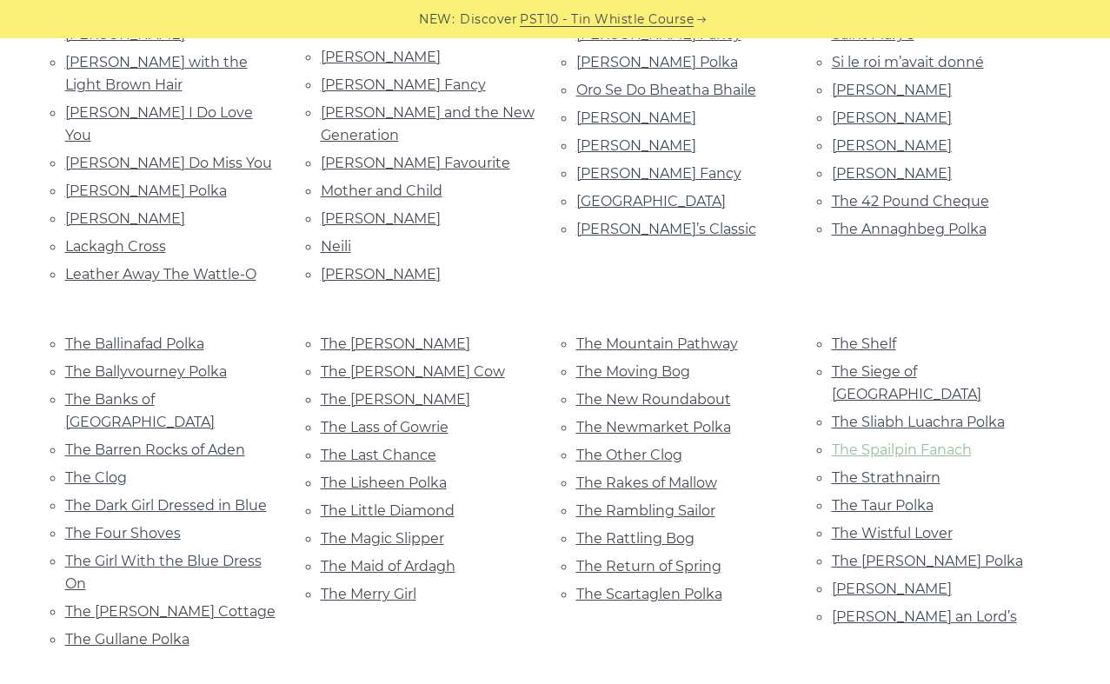
click at [916, 442] on link "The Spailpin Fanach" at bounding box center [902, 450] width 140 height 17
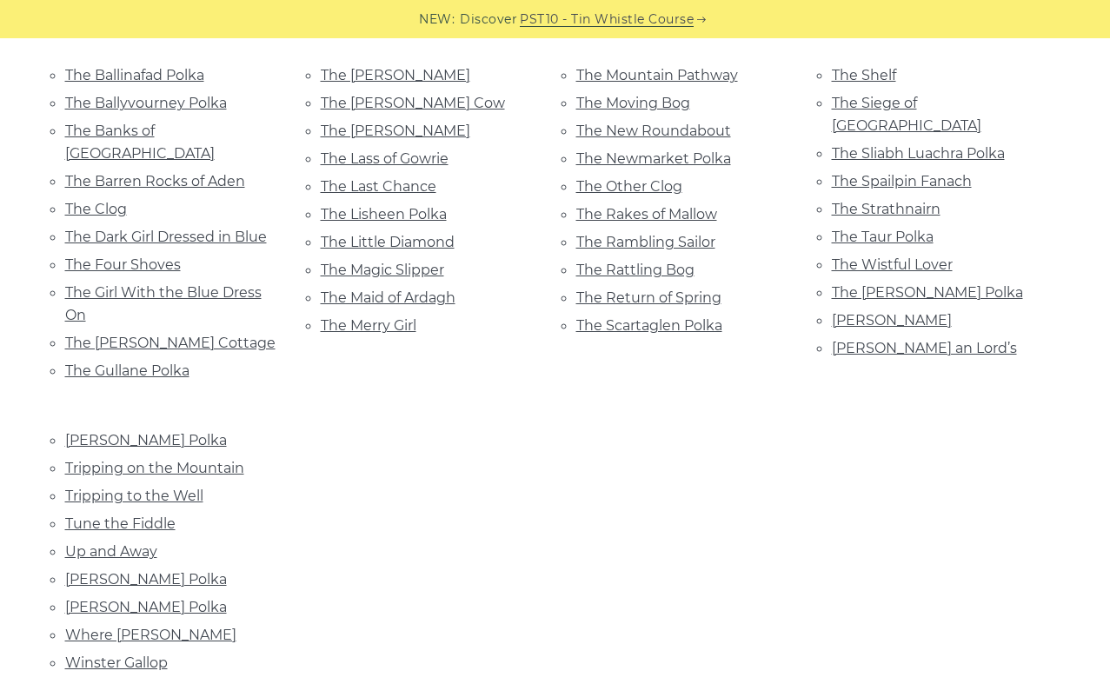
scroll to position [1180, 0]
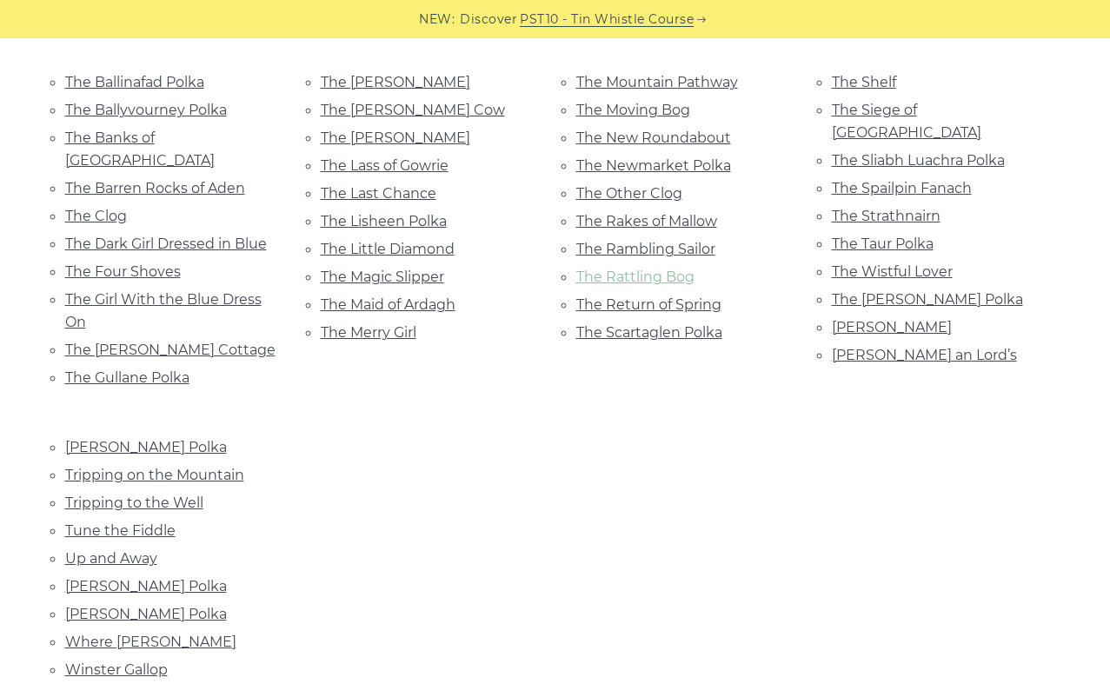
click at [628, 269] on link "The Rattling Bog" at bounding box center [635, 277] width 118 height 17
drag, startPoint x: 656, startPoint y: 222, endPoint x: 656, endPoint y: 210, distance: 11.3
click at [656, 269] on link "The Rattling Bog" at bounding box center [635, 277] width 118 height 17
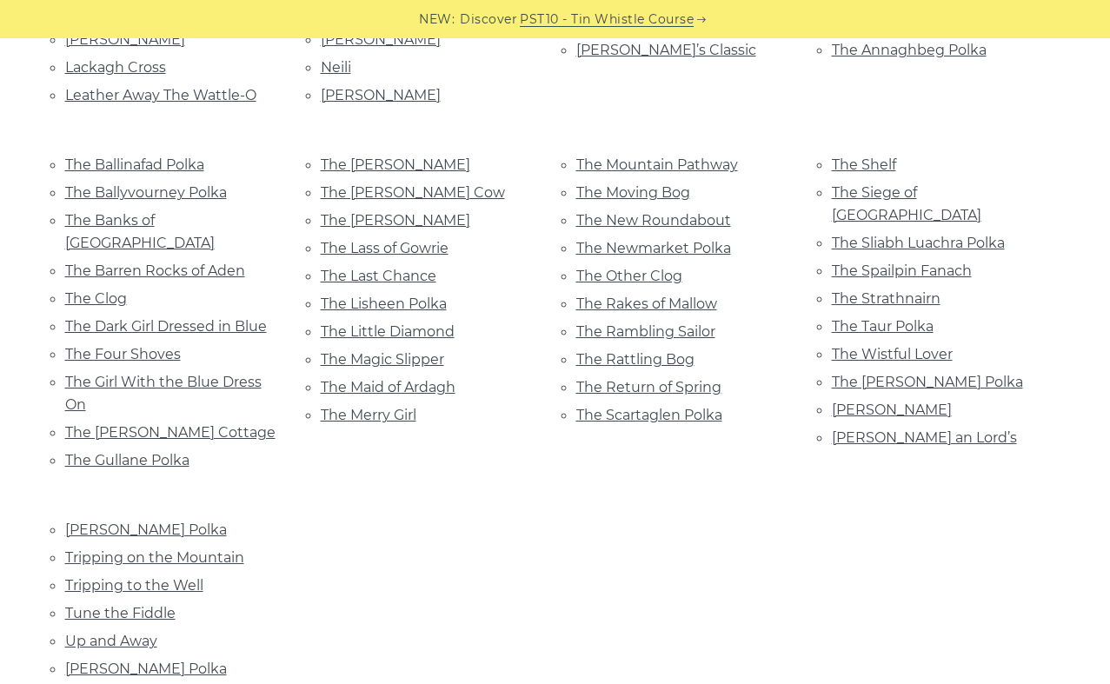
scroll to position [1099, 0]
click at [379, 211] on link "The Kerry Polka" at bounding box center [395, 219] width 149 height 17
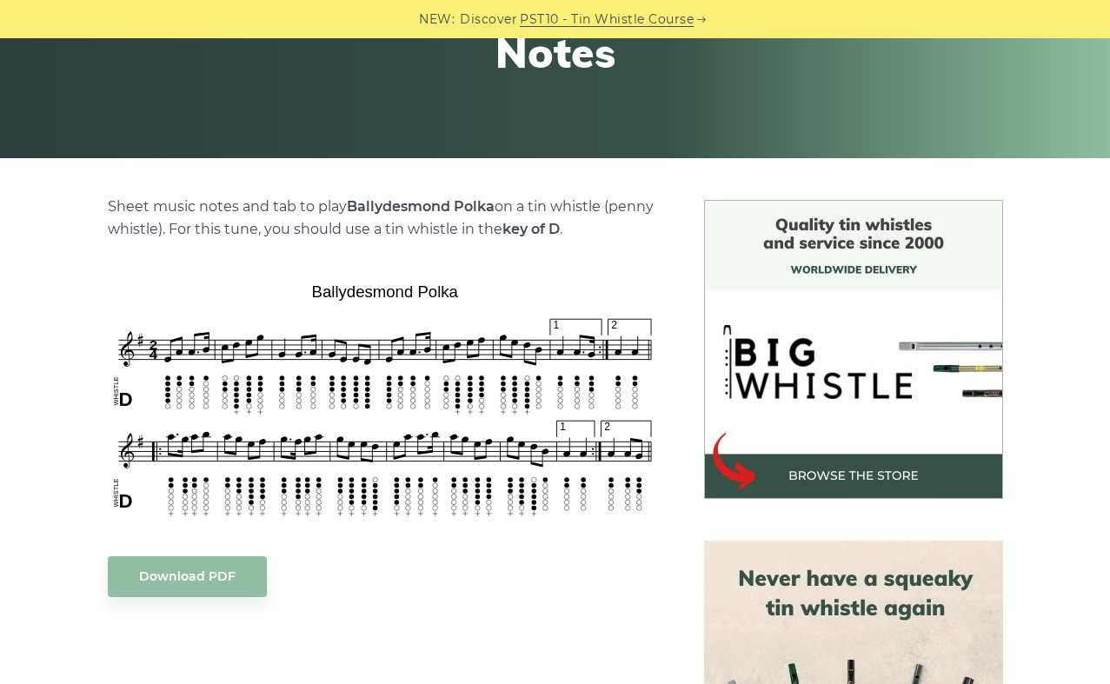
scroll to position [303, 0]
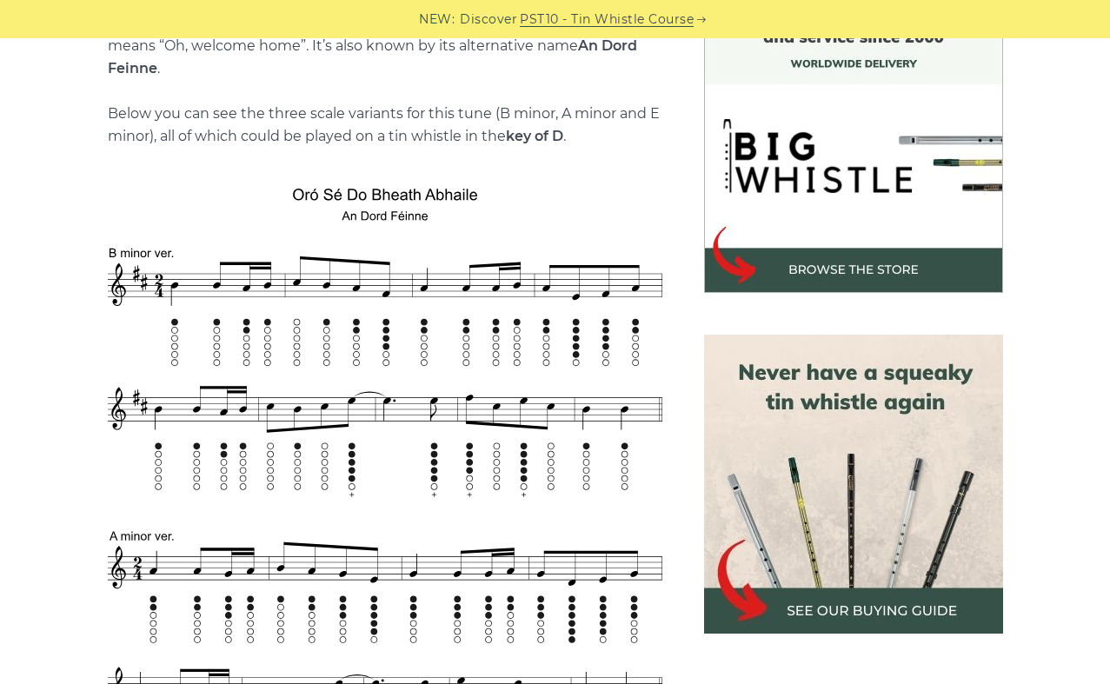
scroll to position [527, 0]
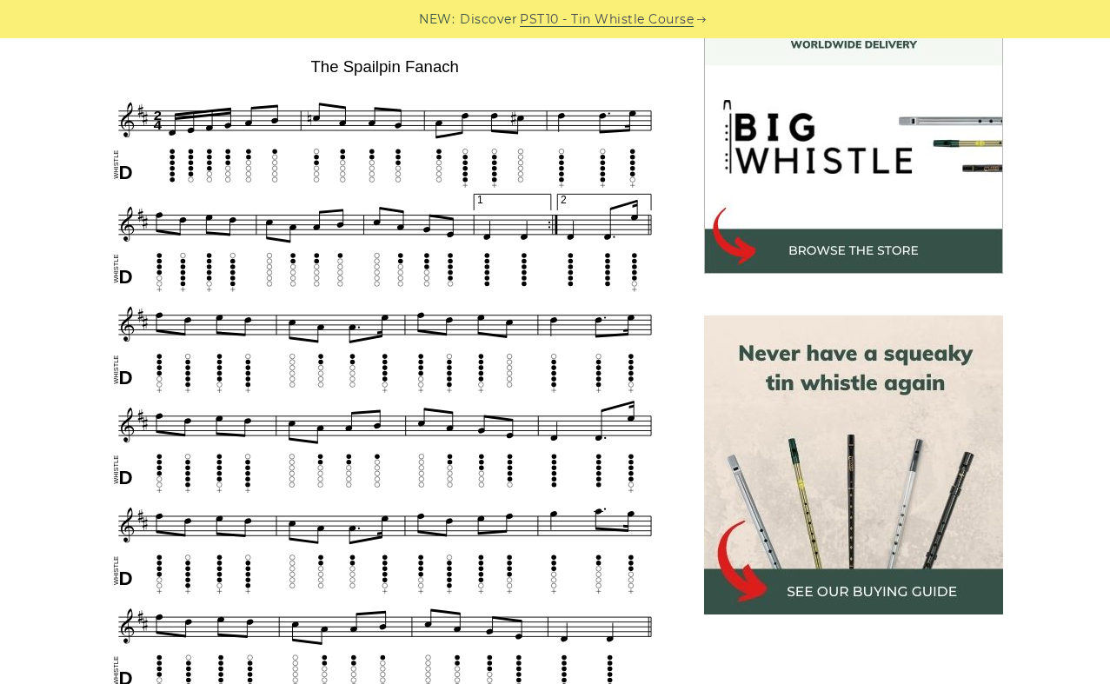
scroll to position [526, 0]
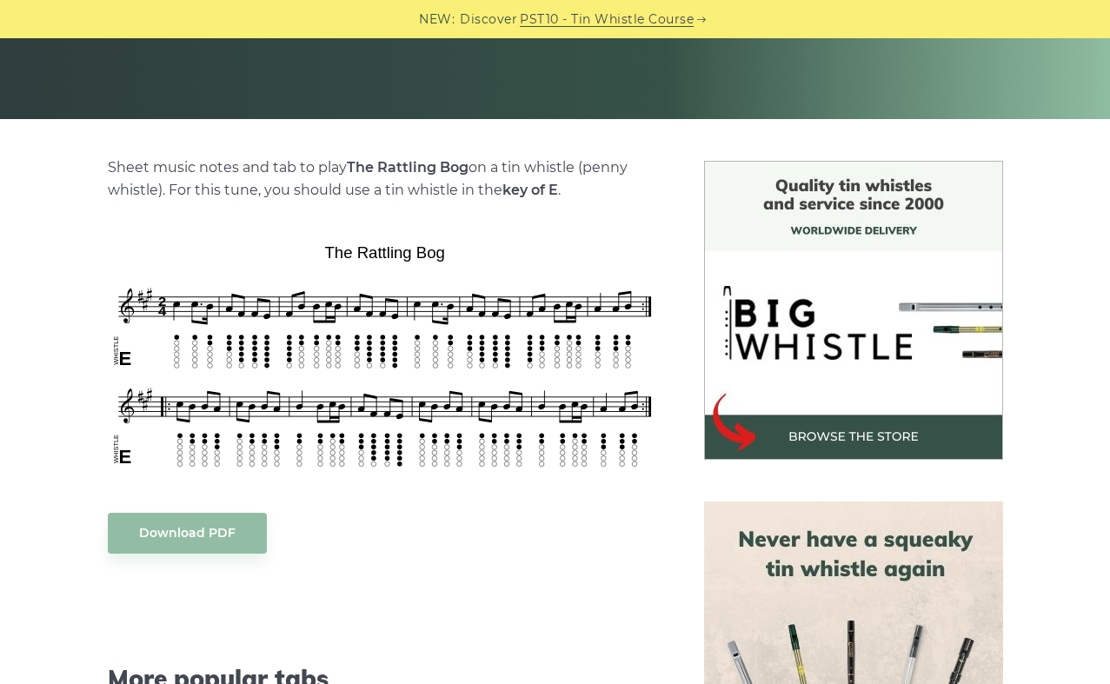
scroll to position [462, 0]
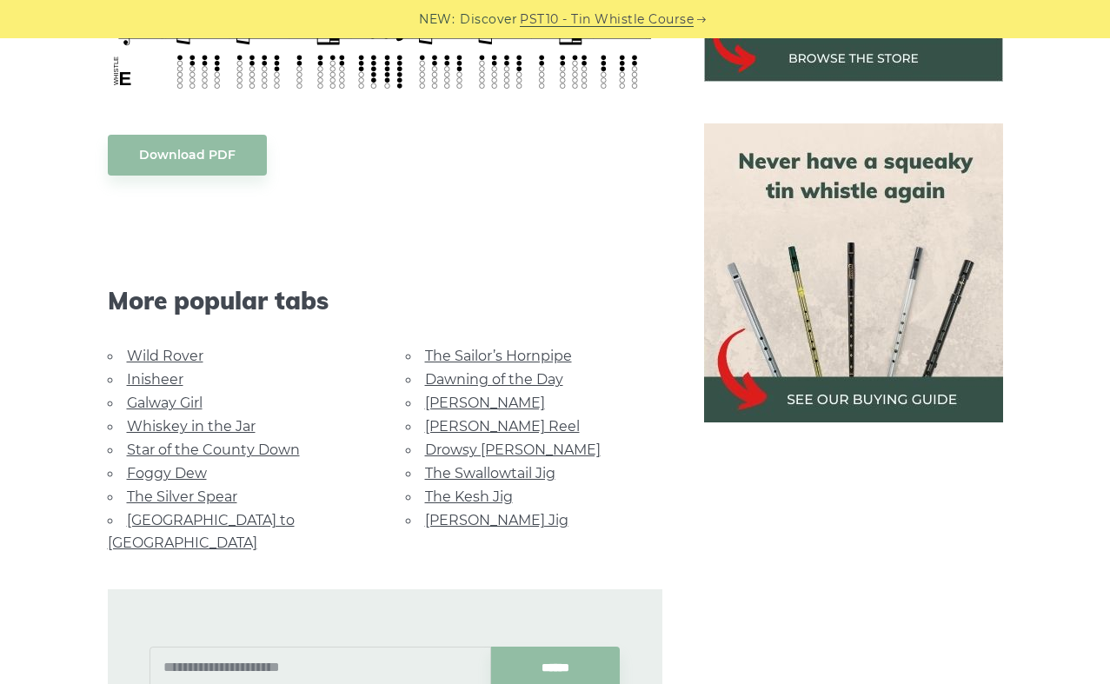
scroll to position [772, 0]
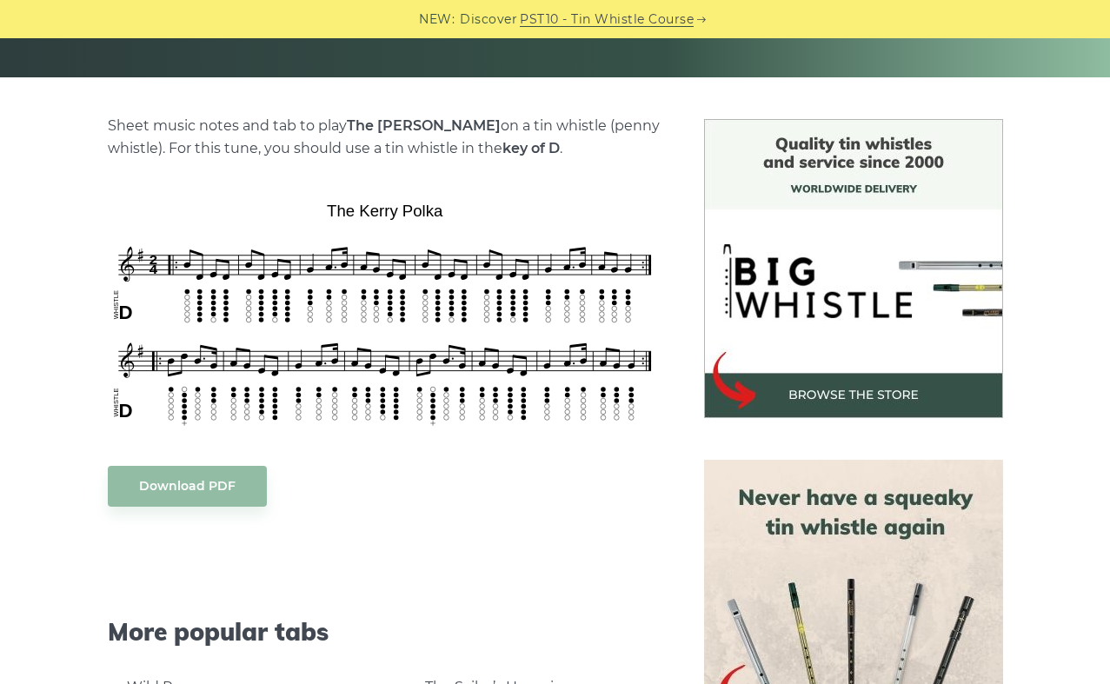
scroll to position [391, 0]
